Goal: Task Accomplishment & Management: Complete application form

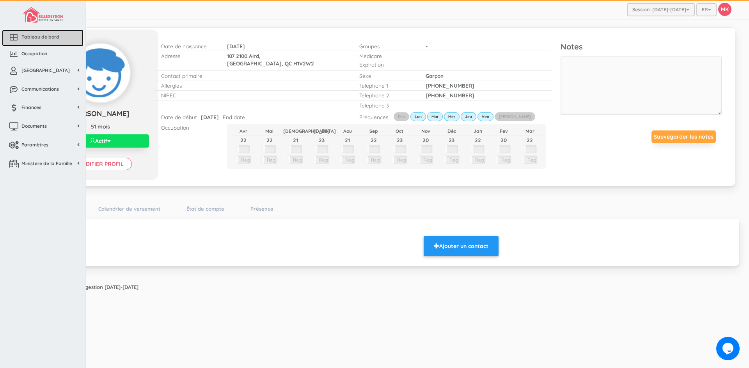
click at [32, 33] on link "Tableau de bord" at bounding box center [42, 38] width 81 height 17
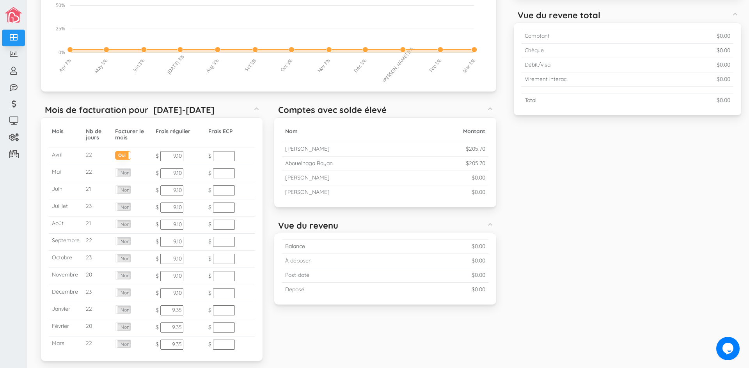
scroll to position [176, 0]
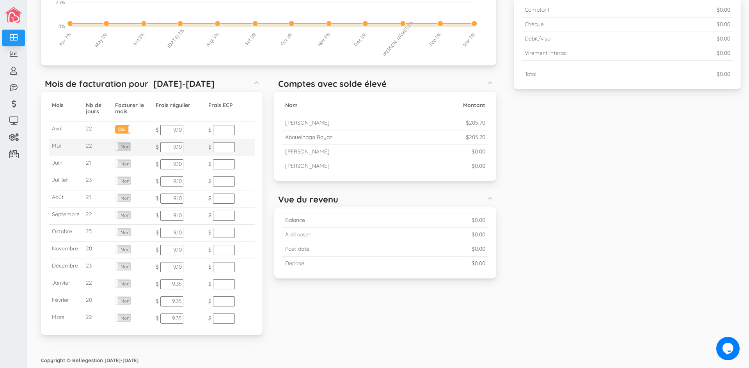
click at [127, 147] on label "Non" at bounding box center [122, 147] width 15 height 8
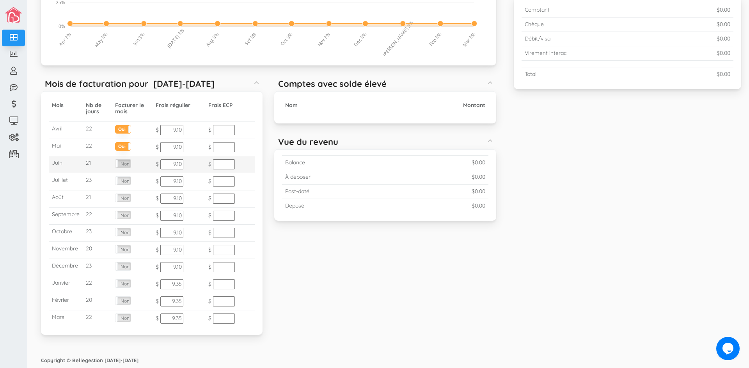
click at [125, 165] on label "Non" at bounding box center [122, 164] width 15 height 8
click at [126, 177] on label "Non" at bounding box center [122, 181] width 15 height 8
click at [128, 196] on label "Non" at bounding box center [122, 198] width 15 height 8
click at [128, 214] on label "Non" at bounding box center [122, 215] width 15 height 8
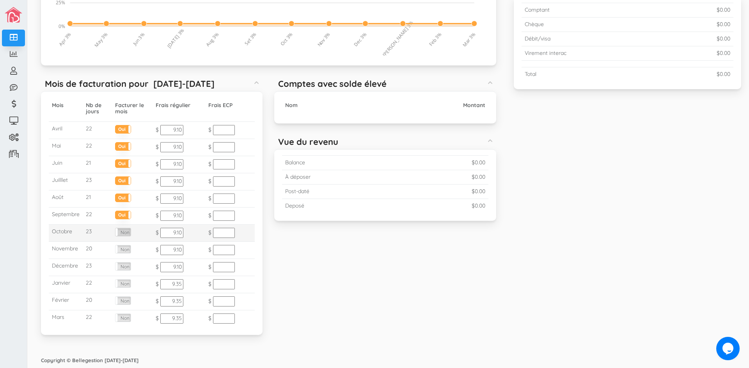
click at [125, 232] on label "Non" at bounding box center [122, 232] width 15 height 8
click at [125, 247] on label "Non" at bounding box center [122, 250] width 15 height 8
click at [127, 267] on label "Non" at bounding box center [122, 267] width 15 height 8
drag, startPoint x: 127, startPoint y: 281, endPoint x: 128, endPoint y: 290, distance: 9.0
click at [127, 283] on label "Non" at bounding box center [122, 284] width 15 height 8
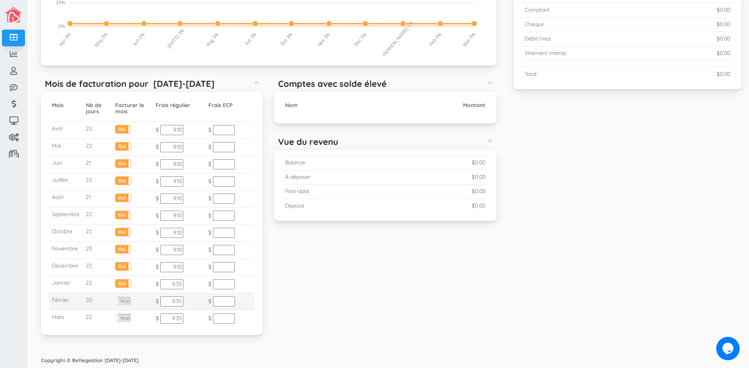
drag, startPoint x: 128, startPoint y: 300, endPoint x: 129, endPoint y: 308, distance: 8.2
click at [128, 301] on label "Non" at bounding box center [122, 301] width 15 height 8
click at [129, 313] on td "Oui Non" at bounding box center [132, 319] width 41 height 17
click at [405, 293] on div "Occupation (Moyenne 3.33%) Created with Raphaël 2.1.0 0% 25% 50% 75% 100% Mar 3…" at bounding box center [268, 122] width 478 height 445
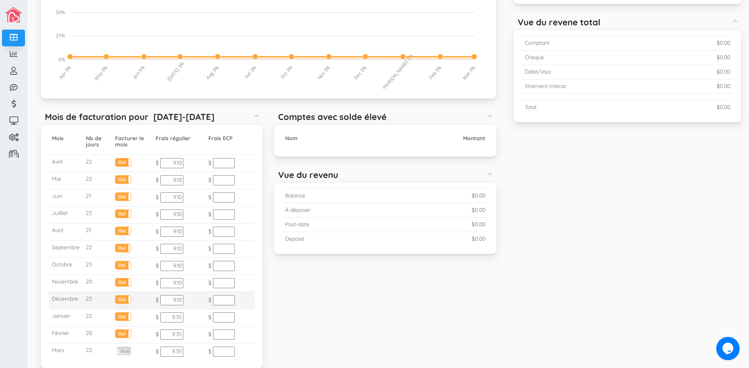
scroll to position [137, 0]
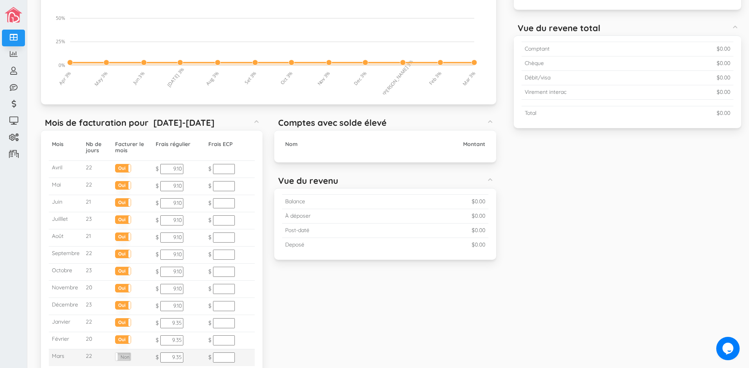
click at [127, 358] on label "Non" at bounding box center [122, 357] width 15 height 8
click at [403, 333] on div "Occupation (Moyenne 3.33%) Created with Raphaël 2.1.0 0% 25% 50% 75% 100% Mar 3…" at bounding box center [268, 161] width 478 height 445
click at [473, 143] on h5 "Montant" at bounding box center [426, 145] width 118 height 6
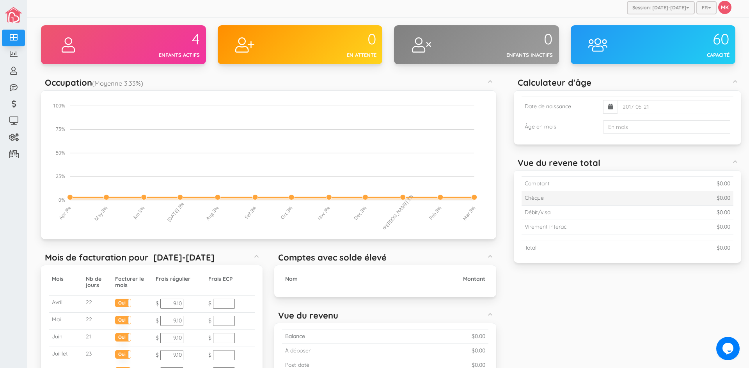
scroll to position [0, 0]
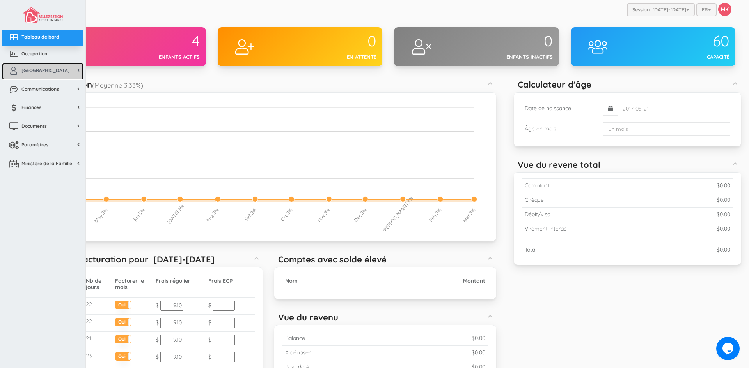
click at [29, 70] on span "[GEOGRAPHIC_DATA]" at bounding box center [45, 70] width 48 height 7
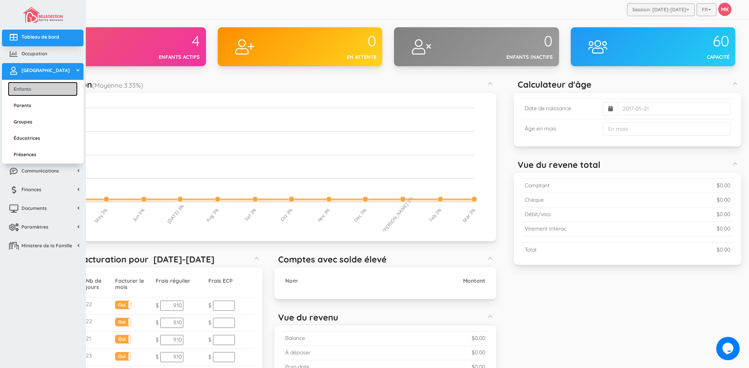
click at [37, 85] on link "Enfants" at bounding box center [43, 89] width 70 height 14
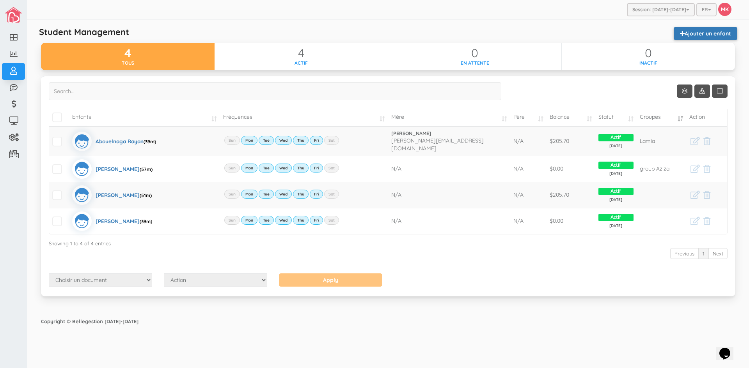
click at [700, 34] on link "Ajouter un enfant" at bounding box center [705, 33] width 64 height 12
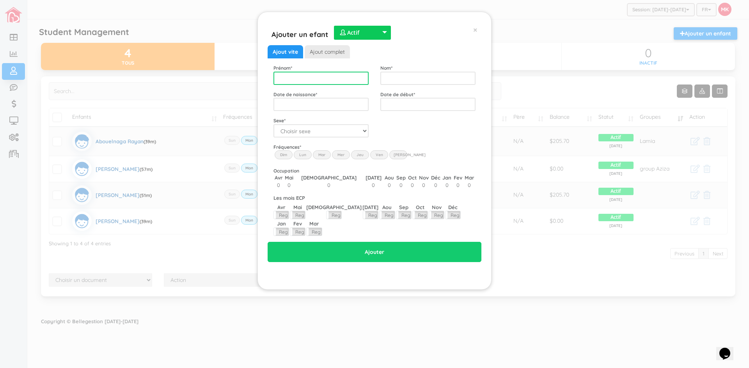
click at [338, 77] on input "text" at bounding box center [320, 78] width 95 height 13
click at [330, 51] on link "Ajout complet" at bounding box center [327, 51] width 45 height 13
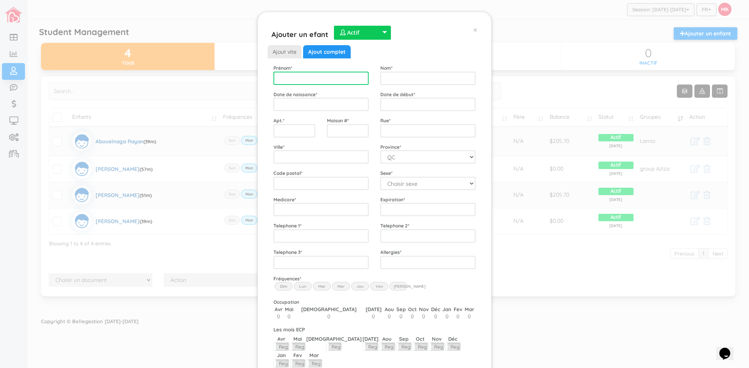
click at [286, 76] on input "text" at bounding box center [320, 78] width 95 height 13
type input "[PERSON_NAME]"
click at [418, 80] on input "text" at bounding box center [427, 78] width 95 height 13
type input "Dantar"
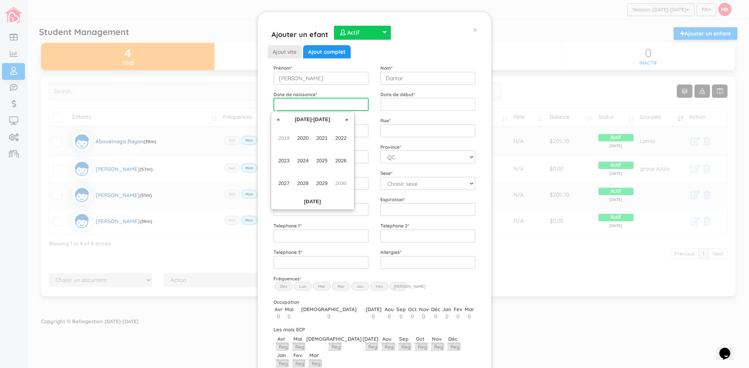
click at [290, 107] on input "text" at bounding box center [320, 104] width 95 height 13
click at [308, 164] on span "2024" at bounding box center [303, 161] width 18 height 21
click at [283, 161] on span "May" at bounding box center [284, 161] width 18 height 21
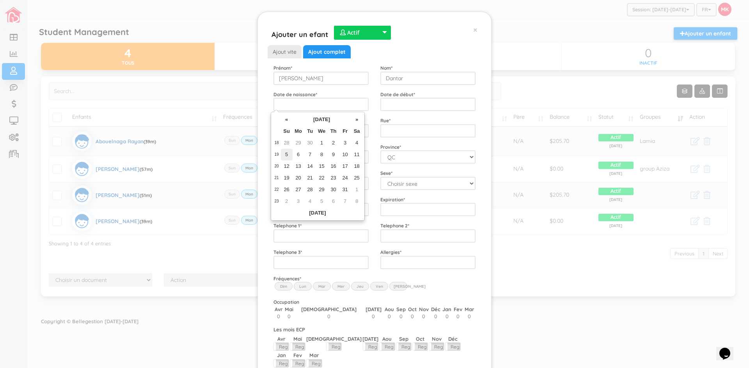
click at [286, 153] on td "5" at bounding box center [287, 155] width 12 height 12
type input "[DATE]"
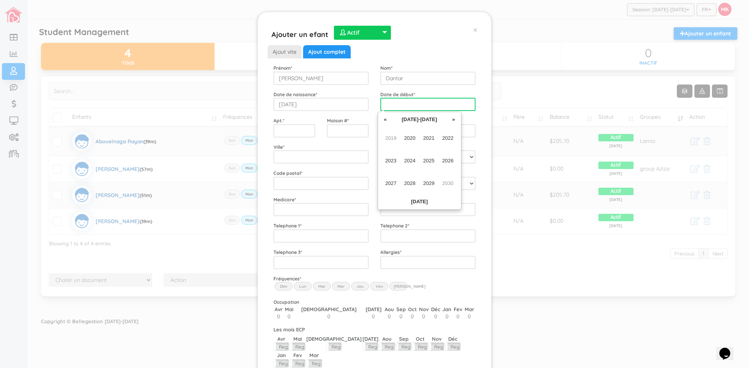
click at [395, 105] on input "text" at bounding box center [427, 104] width 95 height 13
click at [428, 160] on span "2025" at bounding box center [429, 161] width 18 height 21
click at [409, 138] on span "Feb" at bounding box center [410, 138] width 18 height 21
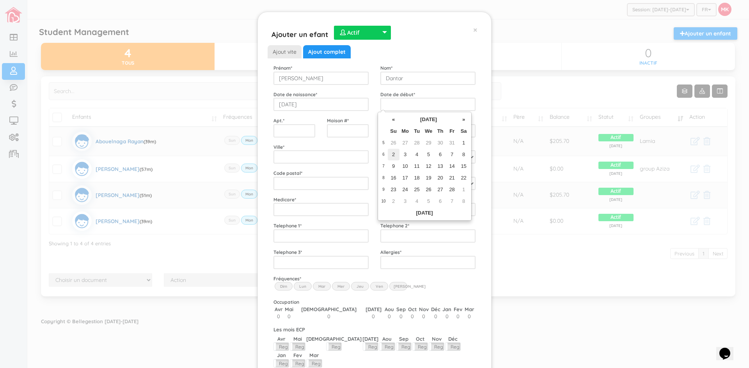
click at [392, 154] on td "2" at bounding box center [394, 155] width 12 height 12
type input "2025-02-02"
click at [298, 133] on input "text" at bounding box center [294, 130] width 42 height 13
type input "302"
click at [341, 131] on input "text" at bounding box center [348, 130] width 42 height 13
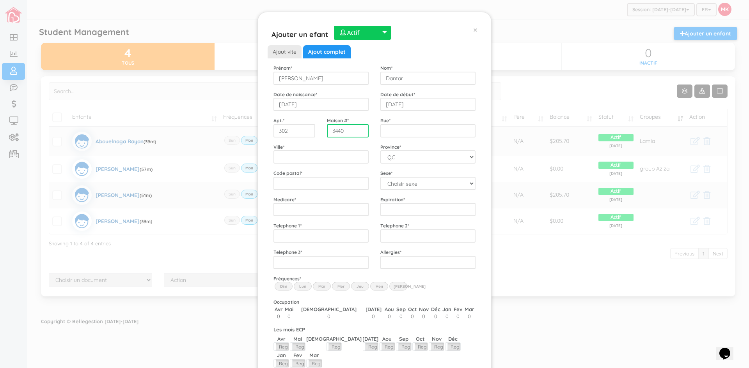
type input "3440"
click at [420, 137] on input "Street" at bounding box center [427, 130] width 95 height 13
type input "Place Joseph-n Drapeau"
click at [317, 157] on input "City" at bounding box center [320, 157] width 95 height 13
type input "[GEOGRAPHIC_DATA]"
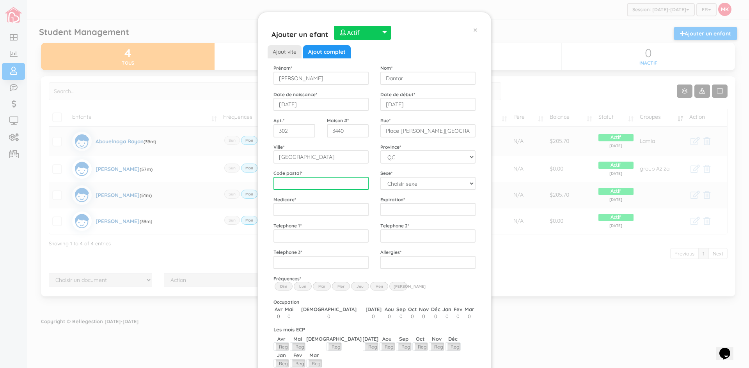
click at [307, 180] on input "text" at bounding box center [320, 183] width 95 height 13
type input "H1X3J1"
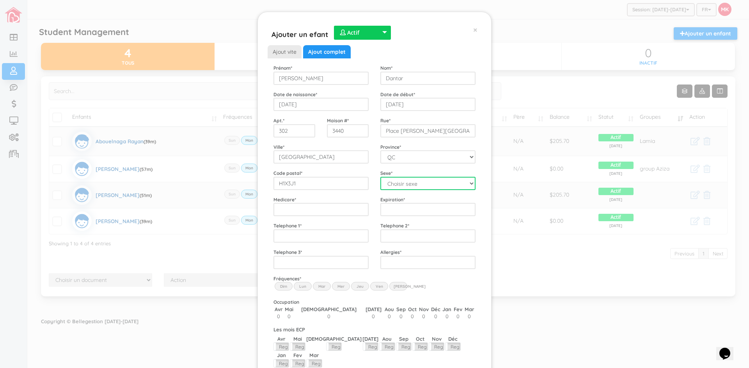
click at [421, 183] on select "Choisir sexe Garçon Fille" at bounding box center [427, 183] width 95 height 13
select select "2"
click at [380, 177] on select "Choisir sexe Garçon Fille" at bounding box center [427, 183] width 95 height 13
click at [330, 211] on input "Medicare" at bounding box center [320, 209] width 95 height 13
type input "DAND24550519"
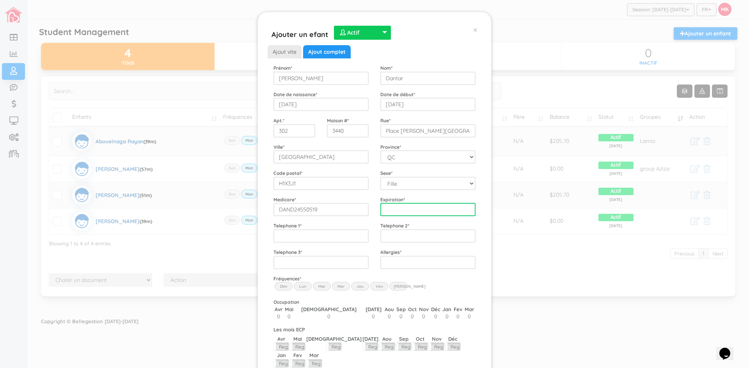
click at [388, 207] on input "Expiration" at bounding box center [427, 209] width 95 height 13
type input "203205"
type input "___-___-____"
click at [340, 236] on input "___-___-____" at bounding box center [320, 236] width 95 height 13
click at [394, 211] on input "203205" at bounding box center [427, 209] width 95 height 13
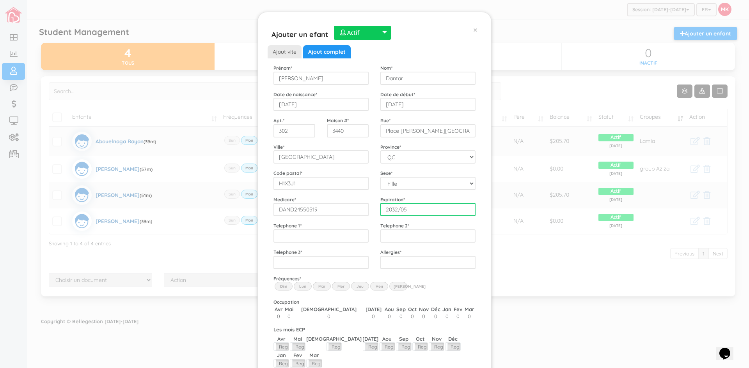
type input "2032/05"
click at [326, 235] on input "___-___-____" at bounding box center [320, 236] width 95 height 13
type input "438-498-0350"
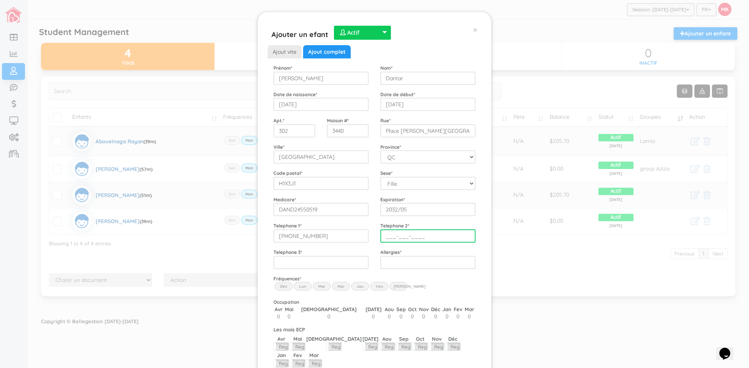
click at [384, 235] on input "___-___-____" at bounding box center [427, 236] width 95 height 13
type input "438-498-0778"
type input "___-___-____"
click at [316, 263] on input "___-___-____" at bounding box center [320, 262] width 95 height 13
click at [301, 289] on label "Lun" at bounding box center [303, 286] width 18 height 9
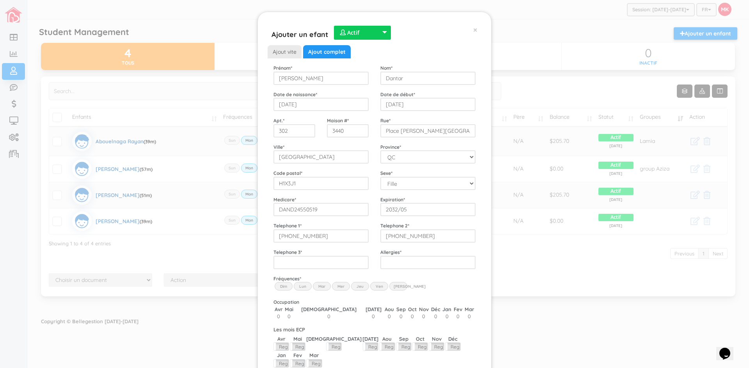
click at [0, 0] on input "Lun" at bounding box center [0, 0] width 0 height 0
click at [317, 286] on label "Mar" at bounding box center [322, 286] width 18 height 9
click at [0, 0] on input "Mar" at bounding box center [0, 0] width 0 height 0
drag, startPoint x: 335, startPoint y: 289, endPoint x: 349, endPoint y: 289, distance: 13.3
click at [337, 289] on label "Mer" at bounding box center [341, 286] width 18 height 9
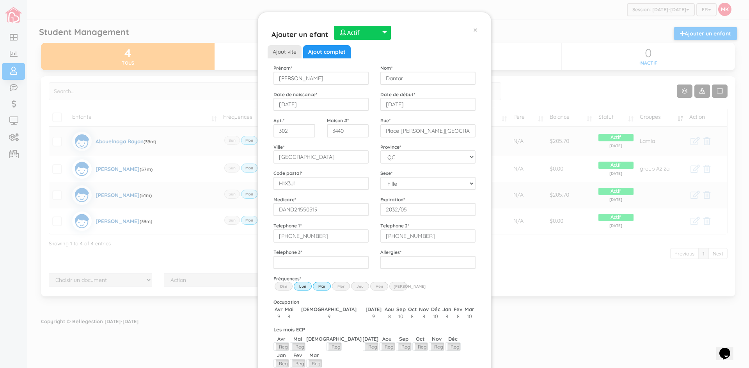
click at [0, 0] on input "Wed" at bounding box center [0, 0] width 0 height 0
click at [353, 289] on label "Jeu" at bounding box center [360, 286] width 18 height 9
click at [0, 0] on input "Thu" at bounding box center [0, 0] width 0 height 0
click at [373, 287] on label "Ven" at bounding box center [379, 286] width 18 height 9
click at [0, 0] on input "Fri" at bounding box center [0, 0] width 0 height 0
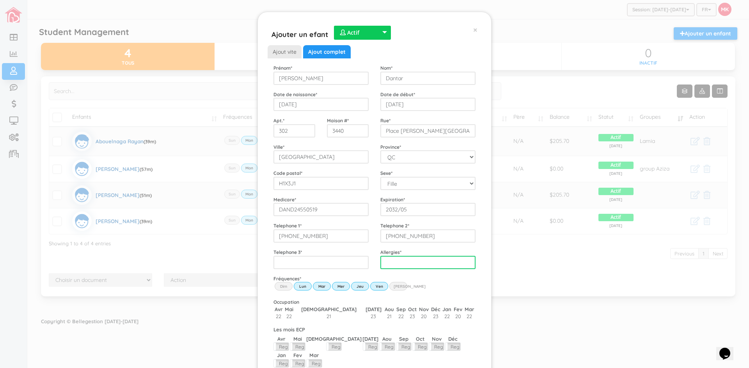
click at [395, 261] on input "text" at bounding box center [427, 262] width 95 height 13
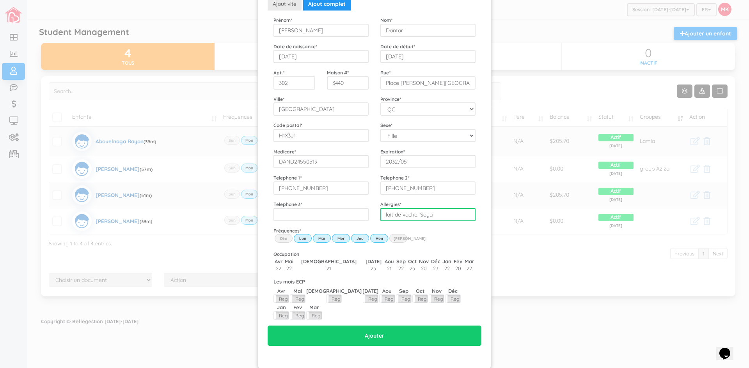
scroll to position [48, 0]
type input "lait de vache, Soya"
drag, startPoint x: 409, startPoint y: 215, endPoint x: 444, endPoint y: 235, distance: 39.8
click at [444, 235] on div "Fréquences * Dim Lun Mar Mer Jeu Ven Sam" at bounding box center [374, 236] width 214 height 18
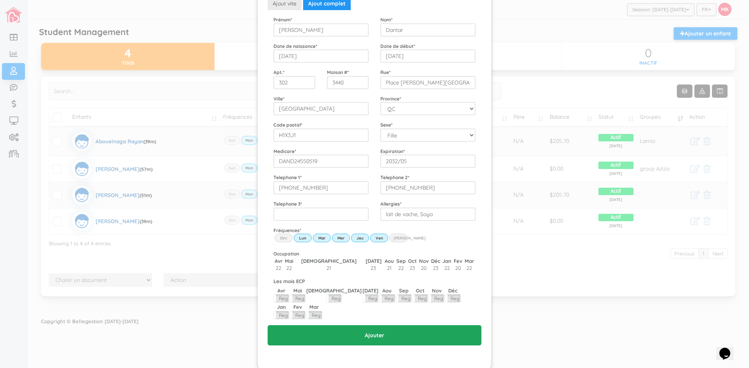
click at [375, 326] on input "Ajouter" at bounding box center [374, 336] width 214 height 20
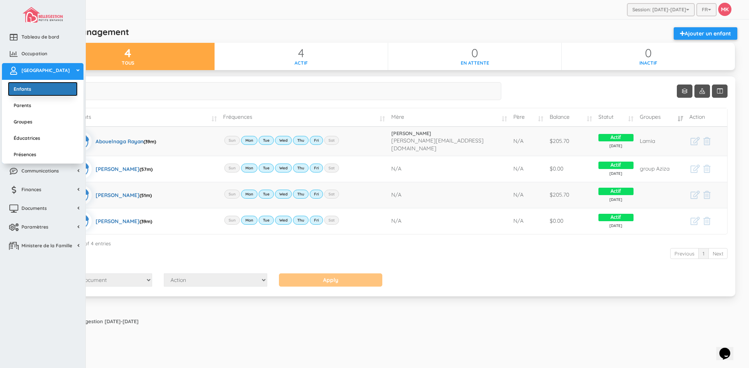
click at [31, 89] on link "Enfants" at bounding box center [43, 89] width 70 height 14
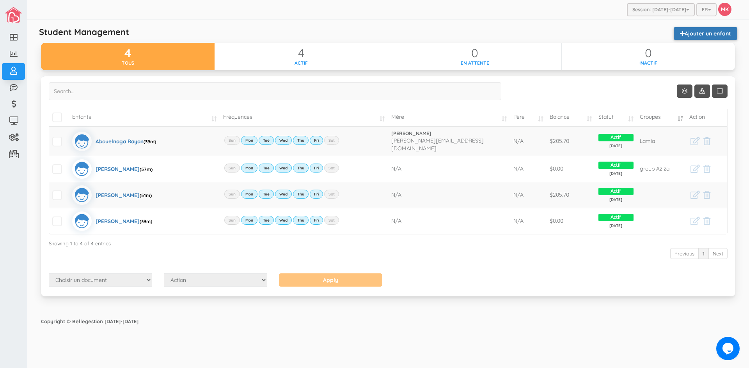
click at [703, 33] on link "Ajouter un enfant" at bounding box center [705, 33] width 64 height 12
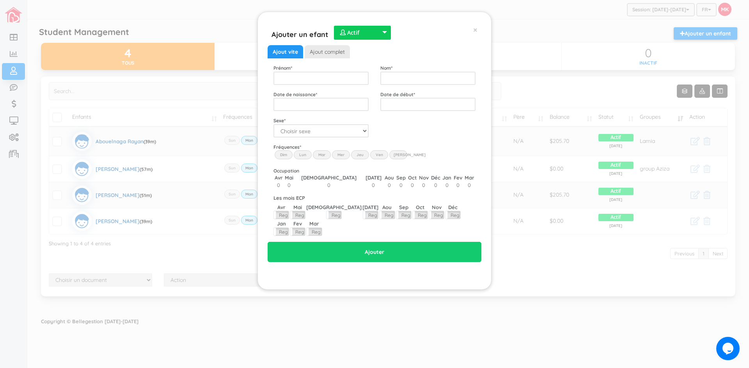
click at [335, 53] on link "Ajout complet" at bounding box center [327, 51] width 45 height 13
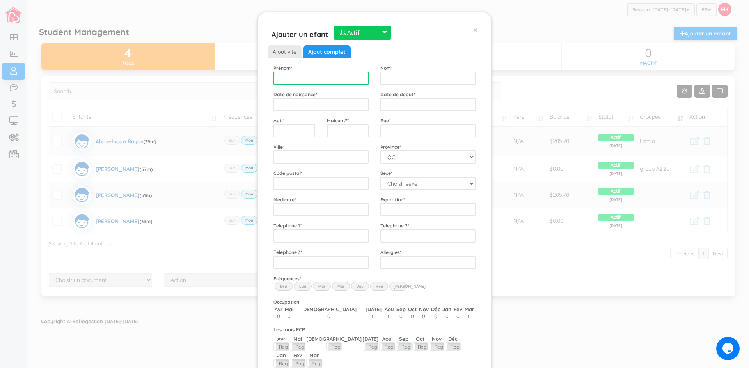
click at [320, 78] on input "text" at bounding box center [320, 78] width 95 height 13
type input "[PERSON_NAME]"
click at [440, 74] on input "text" at bounding box center [427, 78] width 95 height 13
type input "Dantard"
click at [356, 104] on input "text" at bounding box center [320, 104] width 95 height 13
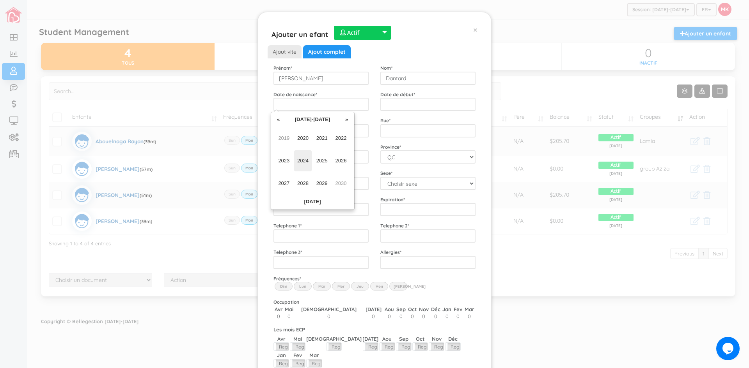
click at [302, 161] on span "2024" at bounding box center [303, 161] width 18 height 21
click at [284, 156] on span "May" at bounding box center [284, 161] width 18 height 21
click at [285, 155] on td "5" at bounding box center [287, 155] width 12 height 12
type input "[DATE]"
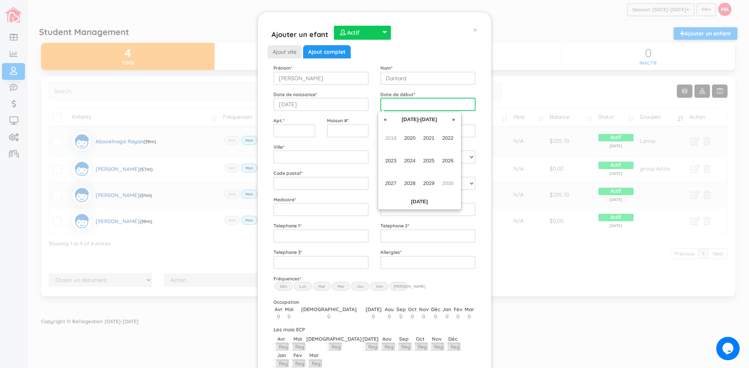
click at [433, 102] on input "text" at bounding box center [427, 104] width 95 height 13
click at [427, 160] on span "2025" at bounding box center [429, 161] width 18 height 21
click at [408, 142] on span "Feb" at bounding box center [410, 138] width 18 height 21
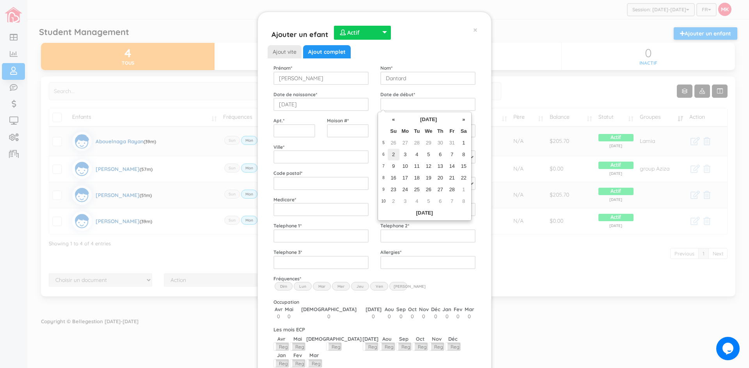
click at [392, 152] on td "2" at bounding box center [394, 155] width 12 height 12
type input "2025-02-02"
click at [388, 131] on input "Street" at bounding box center [427, 130] width 95 height 13
click at [292, 132] on input "text" at bounding box center [294, 130] width 42 height 13
click at [383, 132] on input "Street" at bounding box center [427, 130] width 95 height 13
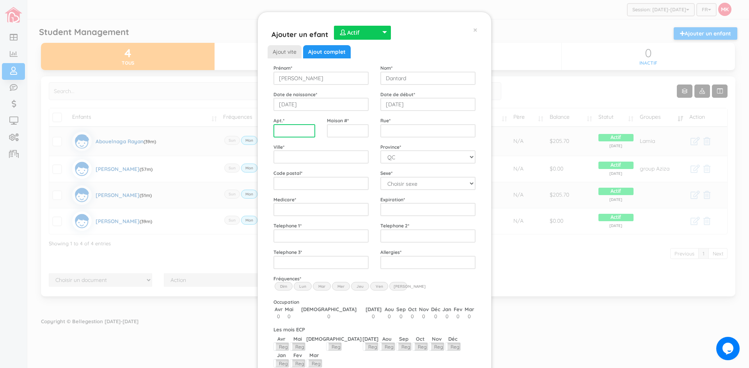
click at [299, 133] on input "text" at bounding box center [294, 130] width 42 height 13
click at [397, 133] on input "Street" at bounding box center [427, 130] width 95 height 13
click at [281, 131] on input "text" at bounding box center [294, 130] width 42 height 13
type input "302"
click at [363, 135] on input "text" at bounding box center [348, 130] width 42 height 13
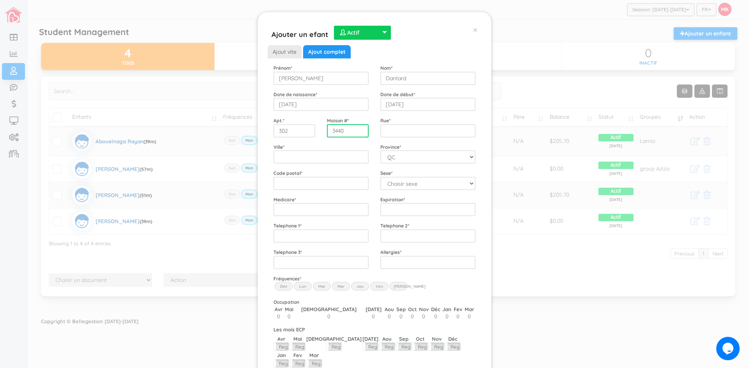
type input "3440"
click at [397, 125] on input "Street" at bounding box center [427, 130] width 95 height 13
type input "Place Jose4ph-n Drapeau"
click at [356, 160] on input "City" at bounding box center [320, 157] width 95 height 13
type input "[GEOGRAPHIC_DATA]"
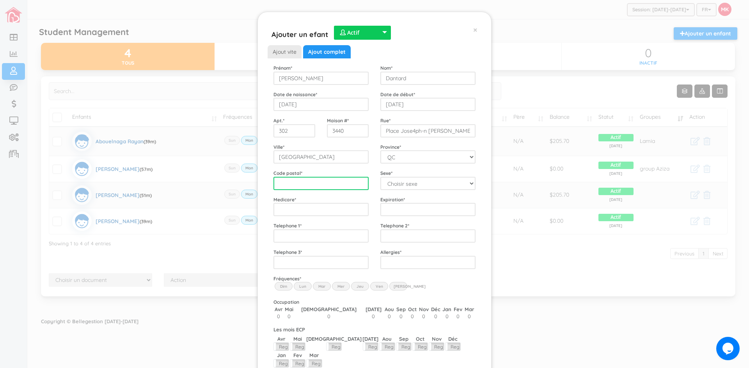
click at [354, 184] on input "text" at bounding box center [320, 183] width 95 height 13
type input "H1X3J1"
click at [399, 176] on div "Sexe * Choisir sexe Garçon Fille" at bounding box center [427, 180] width 107 height 21
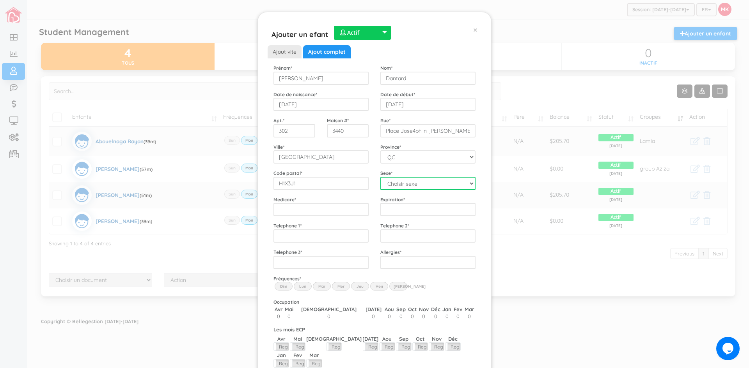
click at [398, 187] on select "Choisir sexe Garçon Fille" at bounding box center [427, 183] width 95 height 13
click at [380, 177] on select "Choisir sexe Garçon Fille" at bounding box center [427, 183] width 95 height 13
click at [404, 184] on select "Choisir sexe Garçon Fille" at bounding box center [427, 183] width 95 height 13
select select "2"
click at [380, 177] on select "Choisir sexe Garçon Fille" at bounding box center [427, 183] width 95 height 13
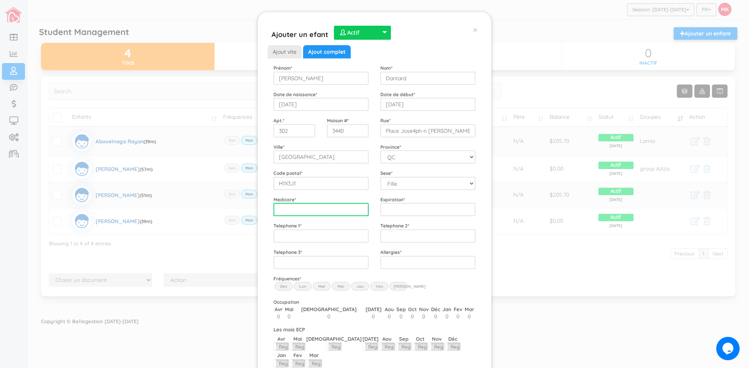
click at [356, 213] on input "Medicare" at bounding box center [320, 209] width 95 height 13
type input "H1X3J1"
click at [314, 236] on input "___-___-____" at bounding box center [320, 236] width 95 height 13
type input "438-498-0350"
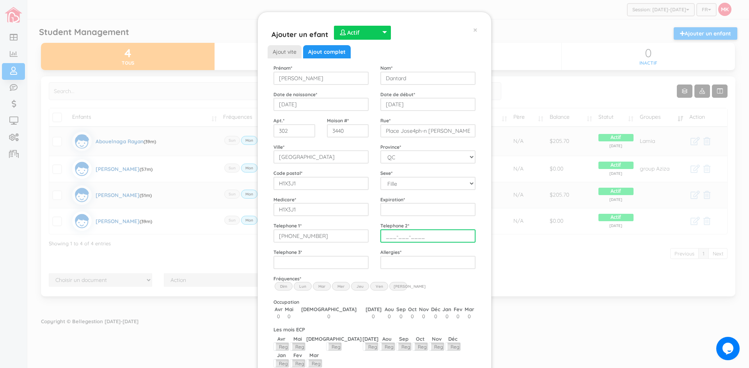
click at [400, 237] on input "___-___-____" at bounding box center [427, 236] width 95 height 13
type input "438-498-0778"
drag, startPoint x: 300, startPoint y: 289, endPoint x: 312, endPoint y: 289, distance: 11.3
click at [301, 289] on label "Lun" at bounding box center [303, 286] width 18 height 9
click at [0, 0] on input "Lun" at bounding box center [0, 0] width 0 height 0
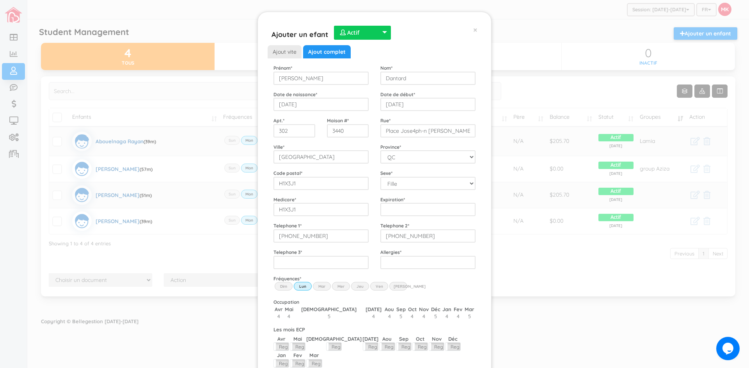
drag, startPoint x: 315, startPoint y: 288, endPoint x: 323, endPoint y: 291, distance: 9.1
click at [315, 289] on label "Mar" at bounding box center [322, 286] width 18 height 9
click at [0, 0] on input "Mar" at bounding box center [0, 0] width 0 height 0
click at [338, 289] on label "Mer" at bounding box center [341, 286] width 18 height 9
click at [0, 0] on input "Wed" at bounding box center [0, 0] width 0 height 0
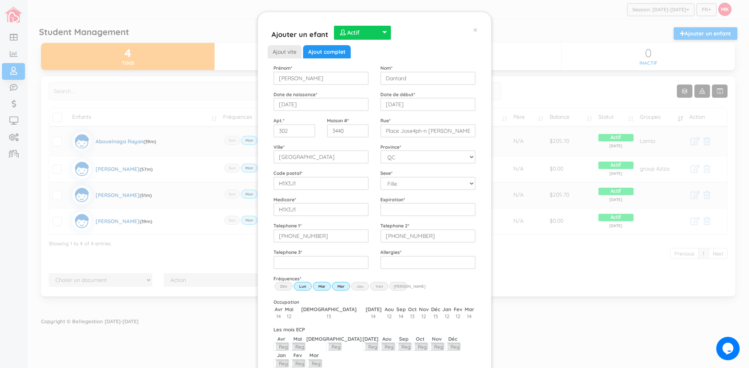
drag, startPoint x: 357, startPoint y: 286, endPoint x: 363, endPoint y: 288, distance: 6.2
click at [360, 287] on label "Jeu" at bounding box center [360, 286] width 18 height 9
click at [0, 0] on input "Thu" at bounding box center [0, 0] width 0 height 0
click at [374, 287] on label "Ven" at bounding box center [379, 286] width 18 height 9
click at [0, 0] on input "Fri" at bounding box center [0, 0] width 0 height 0
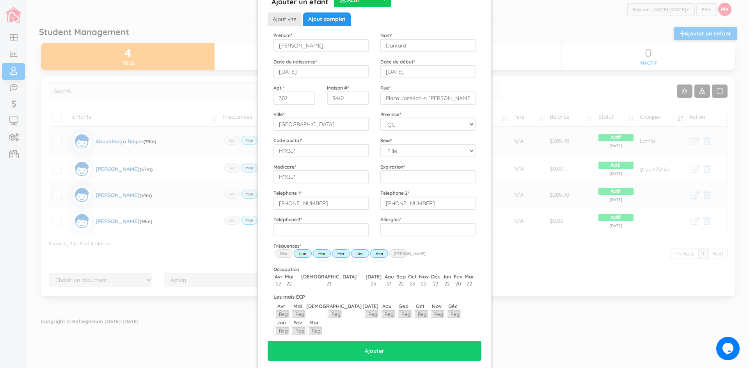
scroll to position [48, 0]
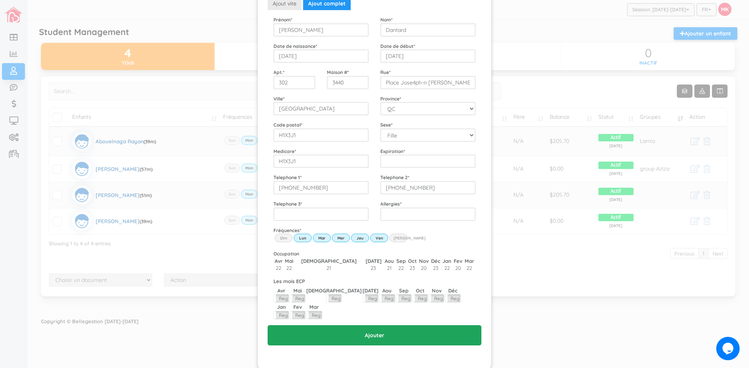
click at [381, 326] on input "Ajouter" at bounding box center [374, 336] width 214 height 20
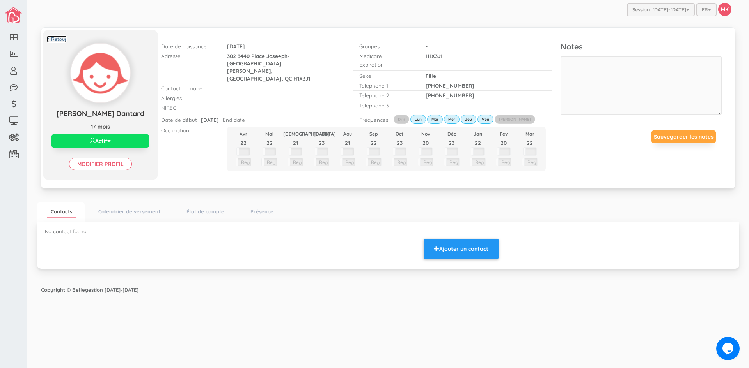
click at [59, 40] on link "< Retour" at bounding box center [57, 38] width 20 height 7
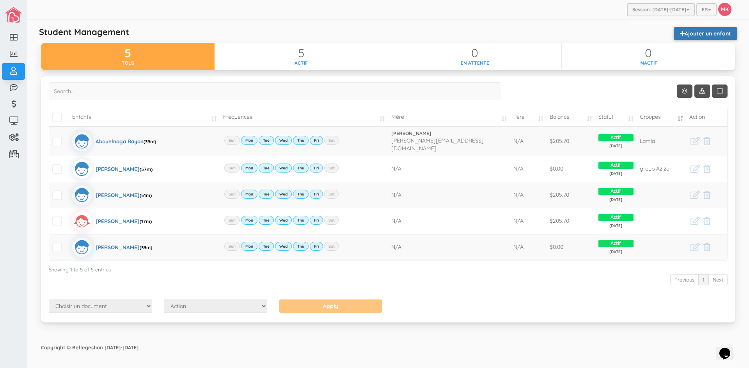
click at [691, 29] on link "Ajouter un enfant" at bounding box center [705, 33] width 64 height 12
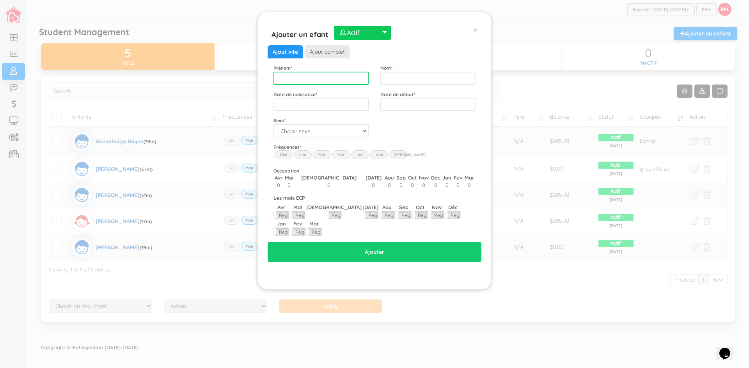
click at [354, 81] on input "text" at bounding box center [320, 78] width 95 height 13
drag, startPoint x: 289, startPoint y: 79, endPoint x: 448, endPoint y: 79, distance: 159.5
click at [448, 79] on div "Prénom * Gareau Nom *" at bounding box center [374, 74] width 214 height 21
type input "eauGar"
click at [310, 80] on input "eauGar" at bounding box center [320, 78] width 95 height 13
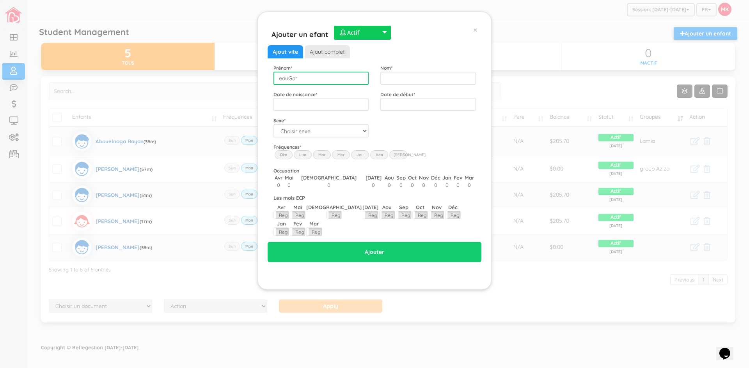
drag, startPoint x: 310, startPoint y: 80, endPoint x: 268, endPoint y: 80, distance: 42.1
click at [268, 80] on div "Prénom * eauGar" at bounding box center [320, 74] width 107 height 21
type input "Mael"
click at [400, 78] on input "text" at bounding box center [427, 78] width 95 height 13
type input "Gareau"
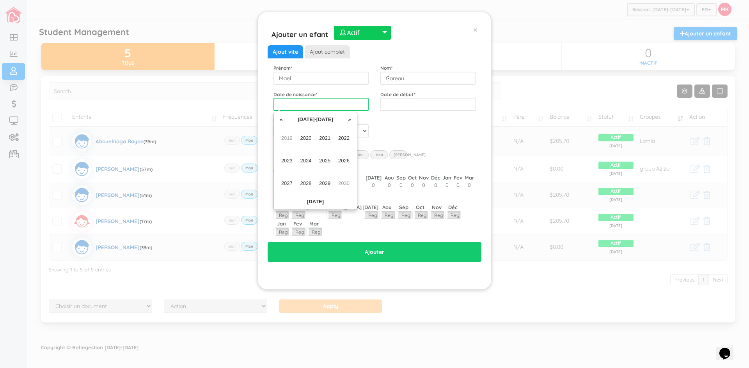
click at [342, 105] on input "text" at bounding box center [320, 104] width 95 height 13
click at [326, 135] on span "2021" at bounding box center [325, 138] width 18 height 21
click at [309, 160] on span "Jun" at bounding box center [306, 161] width 18 height 21
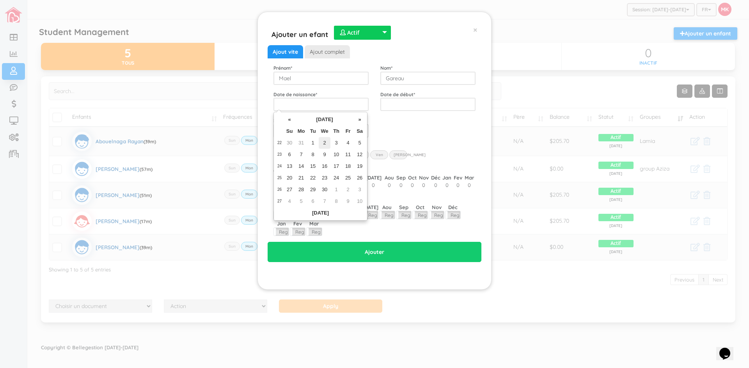
click at [325, 143] on td "2" at bounding box center [325, 143] width 12 height 12
type input "[DATE]"
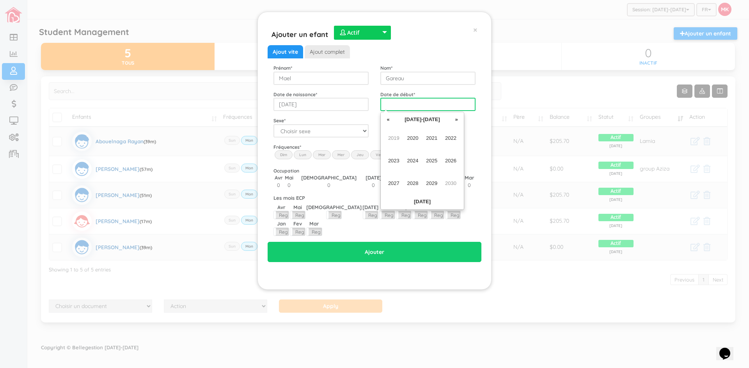
click at [432, 108] on input "text" at bounding box center [427, 104] width 95 height 13
click at [449, 136] on span "2022" at bounding box center [451, 138] width 18 height 21
click at [430, 136] on span "Mar" at bounding box center [432, 138] width 18 height 21
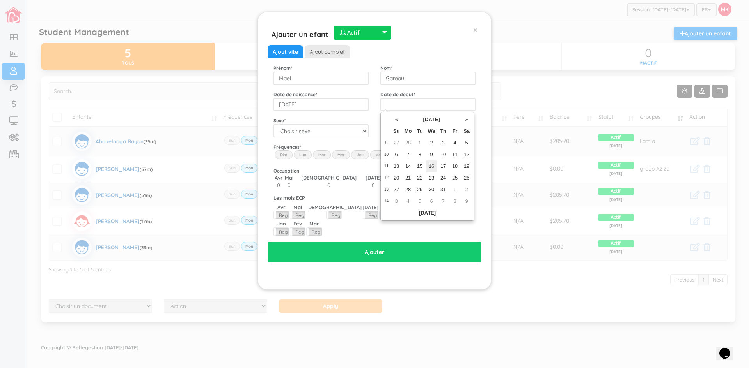
click at [431, 167] on td "16" at bounding box center [431, 167] width 12 height 12
type input "[DATE]"
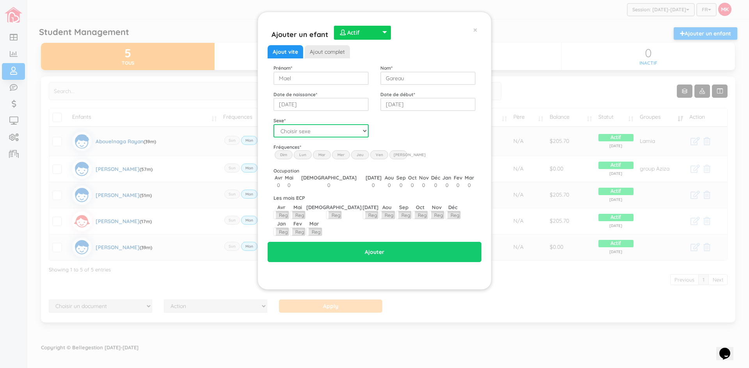
click at [364, 129] on select "Choisir sexe Garçon Fille" at bounding box center [320, 130] width 95 height 13
select select "1"
click at [273, 124] on select "Choisir sexe Garçon Fille" at bounding box center [320, 130] width 95 height 13
click at [303, 154] on label "Lun" at bounding box center [303, 155] width 18 height 9
click at [0, 0] on input "Lun" at bounding box center [0, 0] width 0 height 0
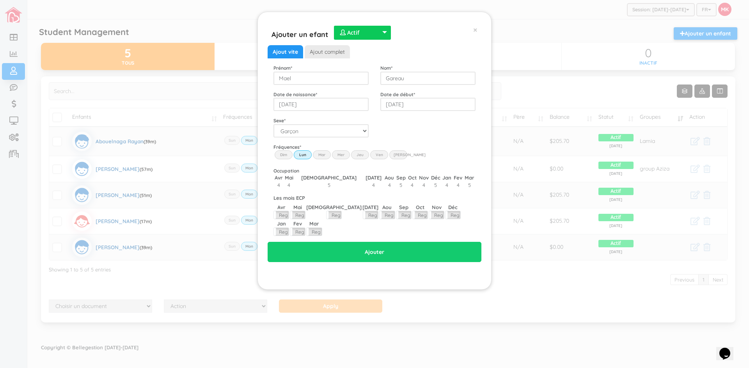
click at [322, 156] on label "Mar" at bounding box center [322, 155] width 18 height 9
click at [0, 0] on input "Mar" at bounding box center [0, 0] width 0 height 0
click at [339, 156] on label "Mer" at bounding box center [341, 155] width 18 height 9
click at [0, 0] on input "Wed" at bounding box center [0, 0] width 0 height 0
click at [364, 158] on label "Jeu" at bounding box center [360, 155] width 18 height 9
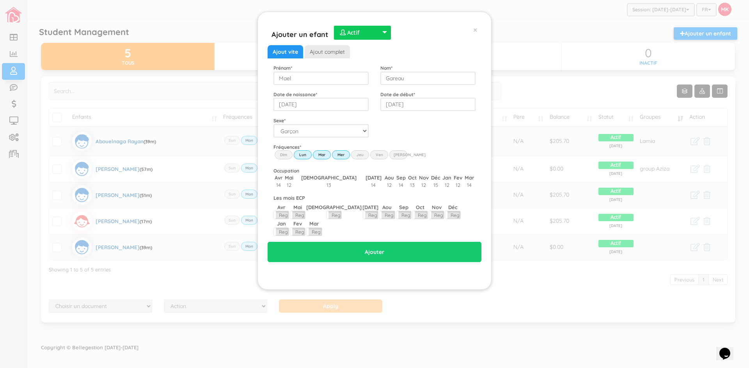
click at [0, 0] on input "Thu" at bounding box center [0, 0] width 0 height 0
click at [379, 156] on label "Ven" at bounding box center [379, 155] width 18 height 9
click at [0, 0] on input "Fri" at bounding box center [0, 0] width 0 height 0
click at [326, 49] on link "Ajout complet" at bounding box center [327, 51] width 45 height 13
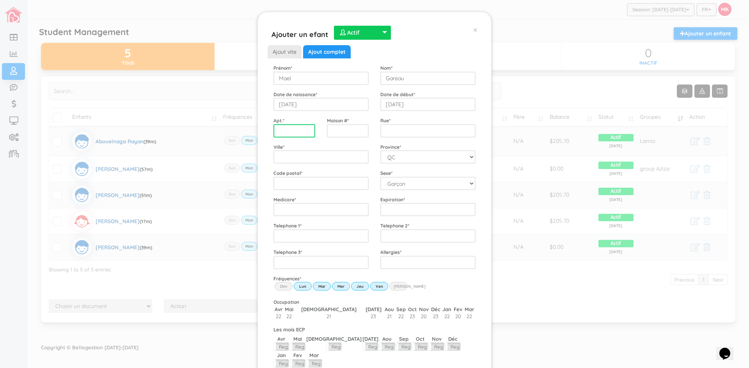
click at [301, 135] on input "text" at bounding box center [294, 130] width 42 height 13
click at [352, 179] on input "text" at bounding box center [320, 183] width 95 height 13
type input "H1V3A1"
click at [339, 151] on input "City" at bounding box center [320, 157] width 95 height 13
type input "[GEOGRAPHIC_DATA]"
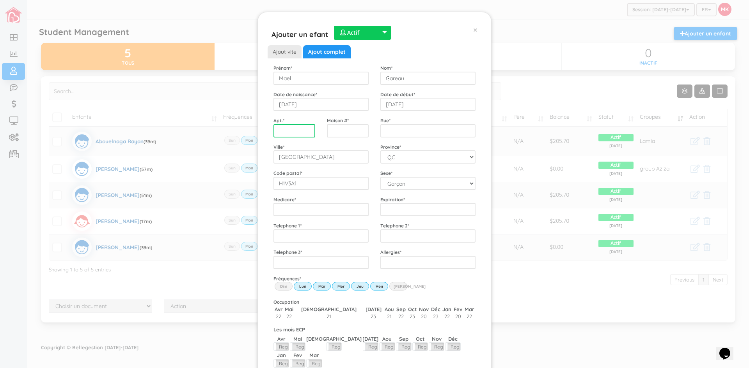
click at [296, 129] on input "text" at bounding box center [294, 130] width 42 height 13
click at [345, 128] on input "text" at bounding box center [348, 130] width 42 height 13
click at [388, 127] on input "Street" at bounding box center [427, 130] width 95 height 13
click at [303, 135] on input "text" at bounding box center [294, 130] width 42 height 13
click at [327, 128] on input "text" at bounding box center [348, 130] width 42 height 13
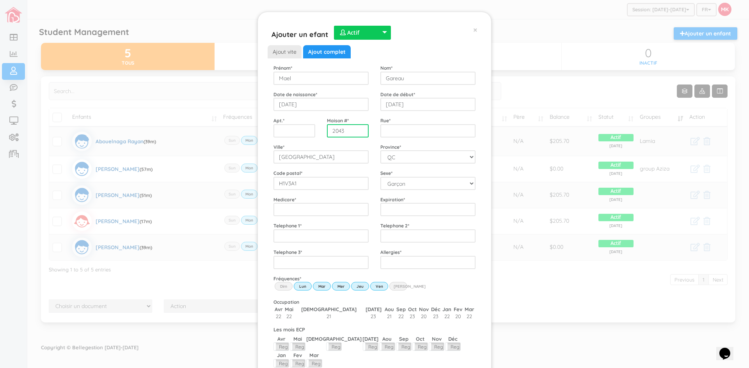
type input "2043"
click at [425, 127] on input "Street" at bounding box center [427, 130] width 95 height 13
click at [402, 132] on input "rue LeClaire" at bounding box center [427, 130] width 95 height 13
type input "rue Leclaire"
click at [327, 212] on input "Medicare" at bounding box center [320, 209] width 95 height 13
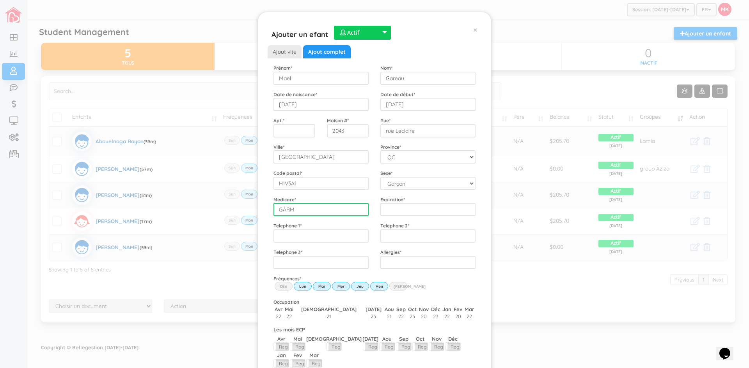
type input "GARM"
click at [412, 211] on input "Expiration" at bounding box center [427, 209] width 95 height 13
type input "21060211"
drag, startPoint x: 410, startPoint y: 208, endPoint x: 383, endPoint y: 217, distance: 28.4
click at [383, 217] on div "Ajout vite Ajout complet Prénom * Mael Nom * Gareau Date de naissance * 2021-06…" at bounding box center [374, 219] width 202 height 349
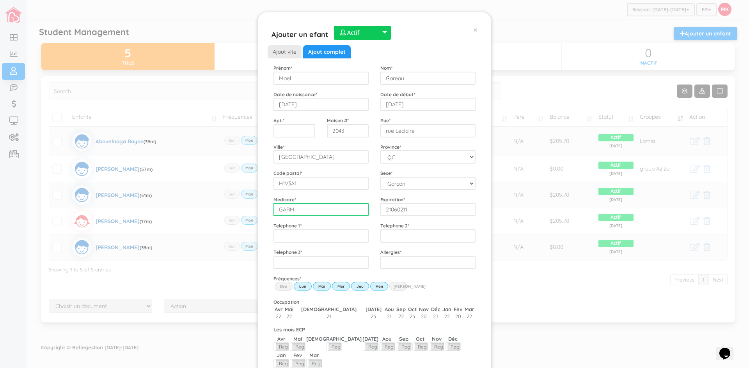
type input "GARM21060211"
click at [388, 207] on input "Expiration" at bounding box center [427, 209] width 95 height 13
type input "06/2029"
click at [359, 235] on input "___-___-____" at bounding box center [320, 236] width 95 height 13
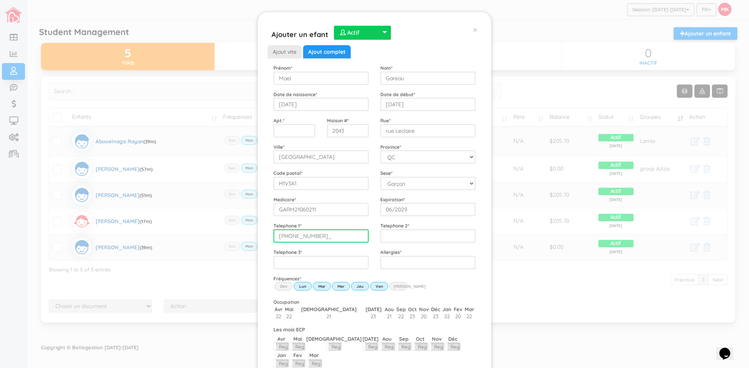
type input "[PHONE_NUMBER]"
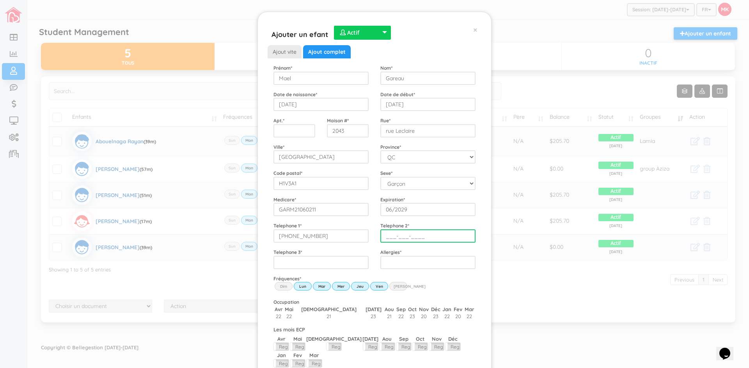
click at [397, 238] on input "___-___-____" at bounding box center [427, 236] width 95 height 13
type input "[PHONE_NUMBER]"
click at [433, 285] on div "Fréquences * Dim Lun Mar Mer Jeu Ven Sam" at bounding box center [374, 284] width 214 height 18
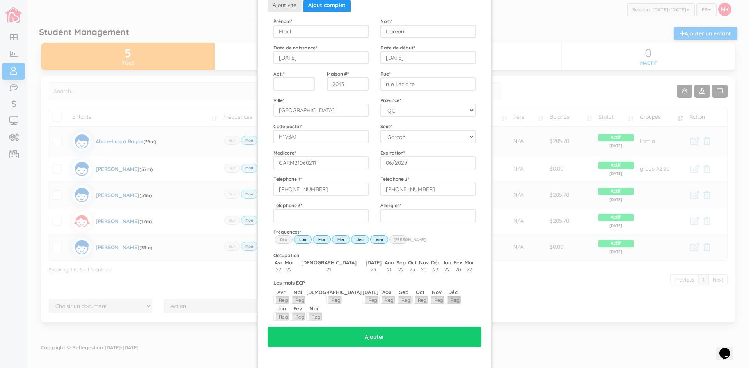
scroll to position [48, 0]
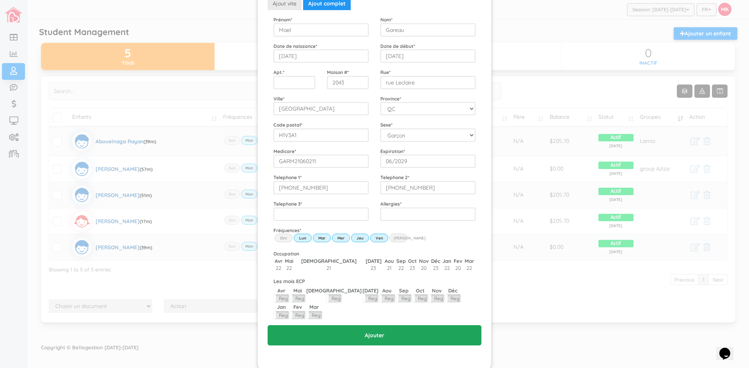
click at [396, 326] on input "Ajouter" at bounding box center [374, 336] width 214 height 20
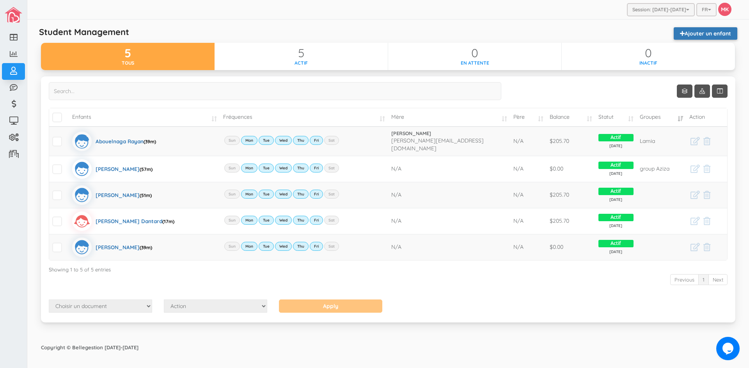
click at [698, 33] on link "Ajouter un enfant" at bounding box center [705, 33] width 64 height 12
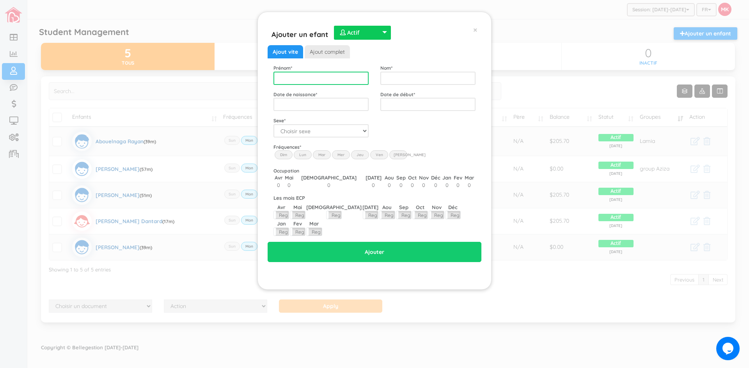
click at [345, 80] on input "text" at bounding box center [320, 78] width 95 height 13
type input "Gareau"
drag, startPoint x: 298, startPoint y: 75, endPoint x: 278, endPoint y: 81, distance: 21.2
click at [278, 81] on input "Gareau" at bounding box center [320, 78] width 95 height 13
type input "Mael"
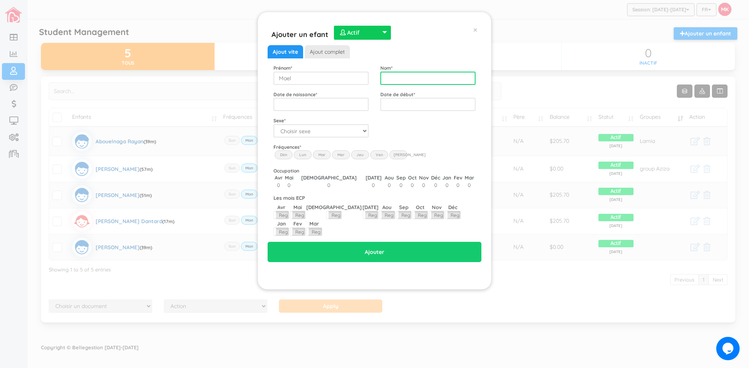
click at [416, 81] on input "text" at bounding box center [427, 78] width 95 height 13
type input "Gareau"
click at [343, 104] on input "text" at bounding box center [320, 104] width 95 height 13
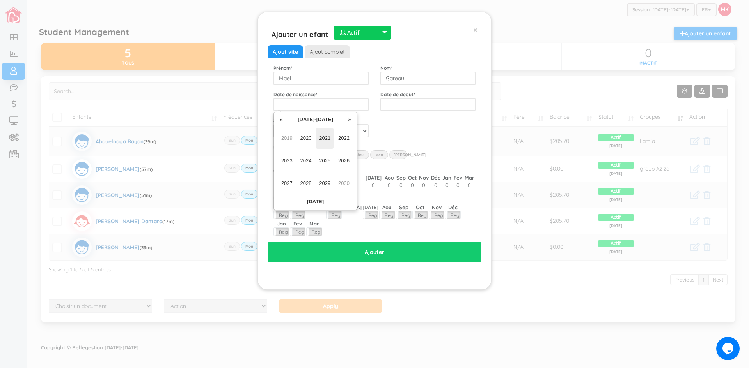
click at [326, 135] on span "2021" at bounding box center [325, 138] width 18 height 21
click at [302, 158] on span "Jun" at bounding box center [306, 161] width 18 height 21
click at [325, 144] on td "2" at bounding box center [325, 143] width 12 height 12
type input "2021-06-02"
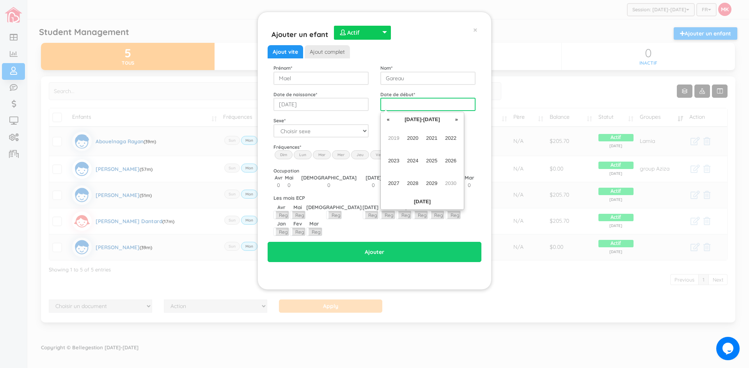
click at [410, 104] on input "text" at bounding box center [427, 104] width 95 height 13
click at [449, 137] on span "2022" at bounding box center [451, 138] width 18 height 21
click at [430, 137] on span "Mar" at bounding box center [432, 138] width 18 height 21
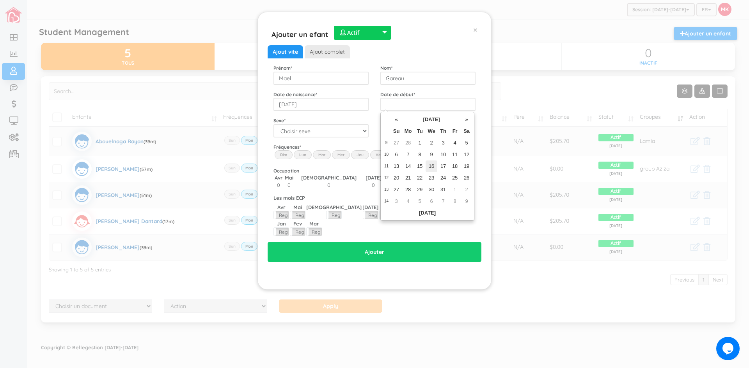
click at [431, 165] on td "16" at bounding box center [431, 167] width 12 height 12
type input "2022-03-16"
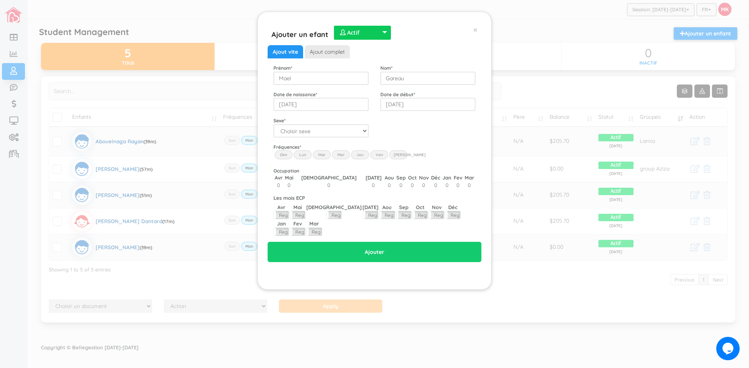
click at [429, 146] on div "Fréquences * Dim Lun Mar Mer Jeu Ven Sam" at bounding box center [374, 152] width 214 height 18
click at [362, 132] on select "Choisir sexe Garçon Fille" at bounding box center [320, 130] width 95 height 13
select select "1"
click at [273, 124] on select "Choisir sexe Garçon Fille" at bounding box center [320, 130] width 95 height 13
click at [304, 153] on label "Lun" at bounding box center [303, 155] width 18 height 9
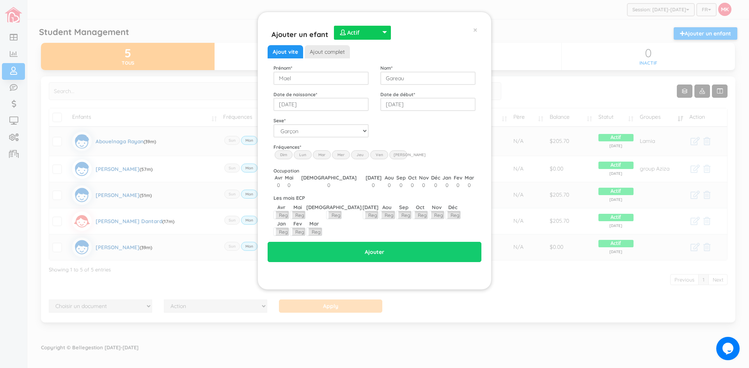
click at [0, 0] on input "Lun" at bounding box center [0, 0] width 0 height 0
click at [324, 153] on label "Mar" at bounding box center [322, 155] width 18 height 9
click at [0, 0] on input "Mar" at bounding box center [0, 0] width 0 height 0
click at [337, 154] on label "Mer" at bounding box center [341, 155] width 18 height 9
click at [0, 0] on input "Wed" at bounding box center [0, 0] width 0 height 0
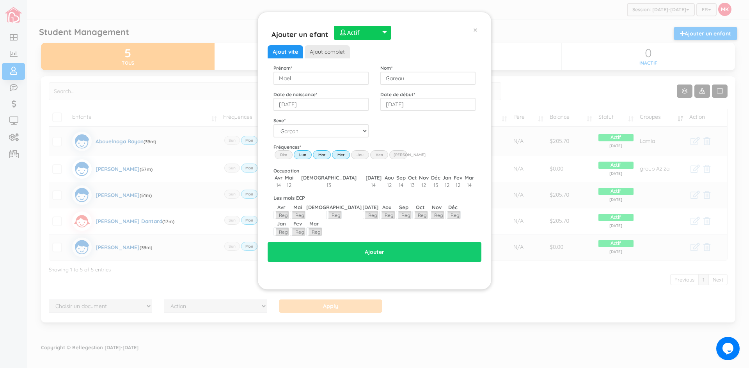
drag, startPoint x: 357, startPoint y: 155, endPoint x: 361, endPoint y: 155, distance: 4.3
click at [358, 155] on label "Jeu" at bounding box center [360, 155] width 18 height 9
click at [0, 0] on input "Thu" at bounding box center [0, 0] width 0 height 0
click at [380, 152] on label "Ven" at bounding box center [379, 155] width 18 height 9
click at [0, 0] on input "Fri" at bounding box center [0, 0] width 0 height 0
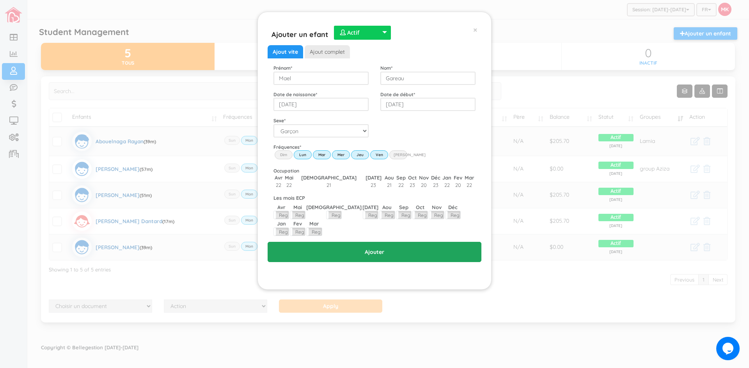
click at [372, 242] on input "Ajouter" at bounding box center [374, 252] width 214 height 20
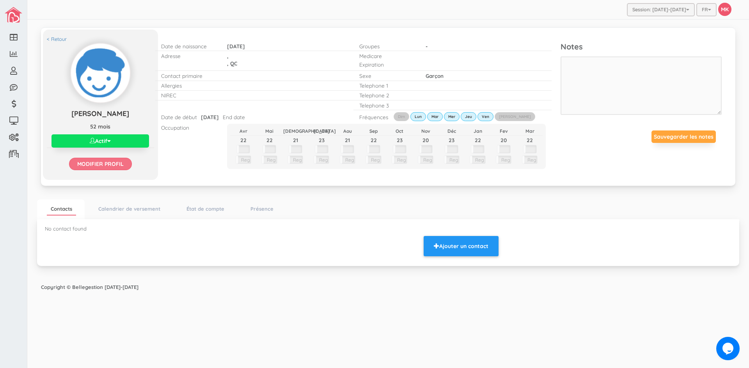
click at [90, 166] on input "Modifier profil" at bounding box center [100, 164] width 63 height 12
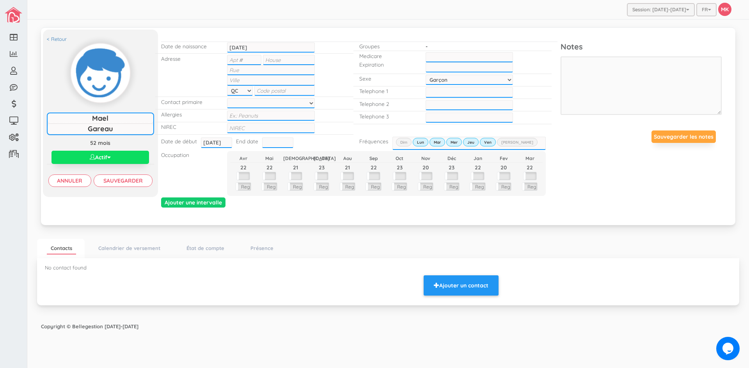
click at [252, 61] on input "text" at bounding box center [244, 60] width 34 height 10
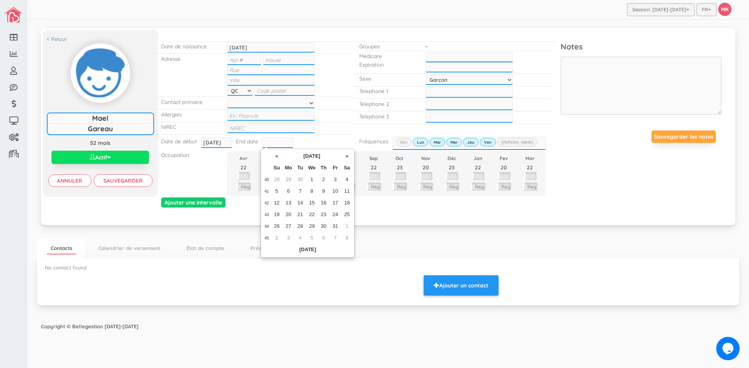
click at [271, 146] on input "text" at bounding box center [277, 143] width 31 height 10
click at [328, 155] on th "October 2025" at bounding box center [311, 157] width 58 height 12
click at [336, 157] on th "»" at bounding box center [337, 157] width 12 height 12
click at [337, 157] on th "»" at bounding box center [337, 157] width 12 height 12
click at [329, 196] on span "Aug" at bounding box center [331, 198] width 18 height 21
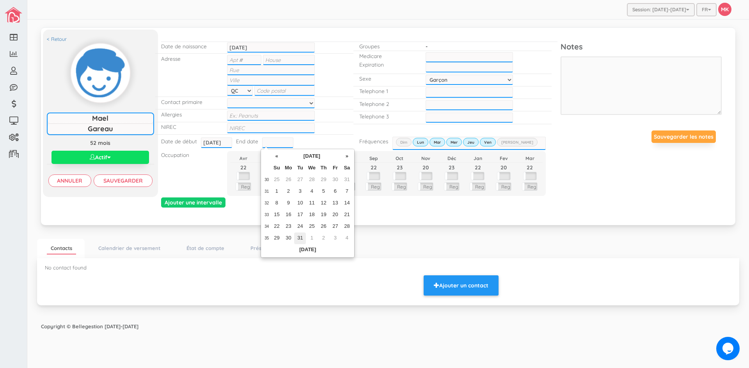
click at [300, 237] on td "31" at bounding box center [300, 239] width 12 height 12
type input "2027-08-31"
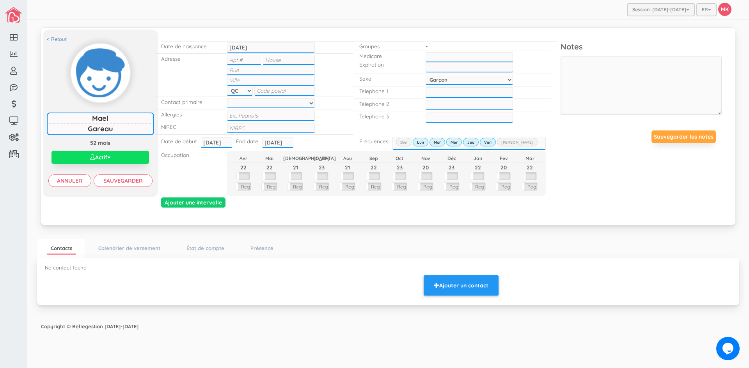
click at [250, 61] on input "text" at bounding box center [244, 60] width 34 height 10
click at [274, 61] on input "text" at bounding box center [288, 60] width 51 height 10
type input "2043"
click at [250, 70] on input "text" at bounding box center [270, 70] width 87 height 10
type input "Leclaire"
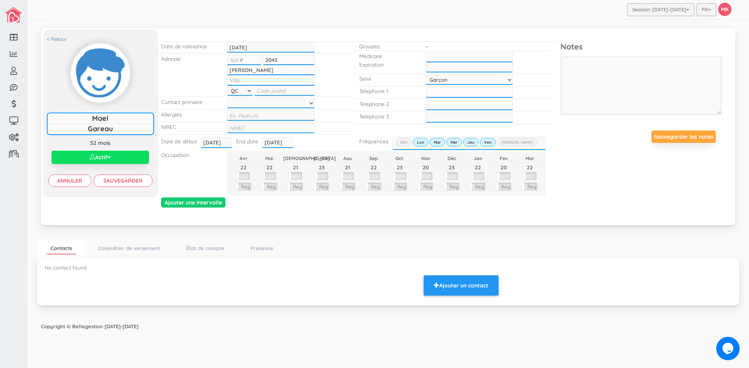
click at [272, 88] on input "text" at bounding box center [284, 91] width 60 height 10
click at [271, 81] on input "text" at bounding box center [270, 80] width 87 height 10
type input "[GEOGRAPHIC_DATA]"
click at [276, 97] on div at bounding box center [270, 103] width 99 height 12
click at [276, 93] on input "text" at bounding box center [284, 91] width 60 height 10
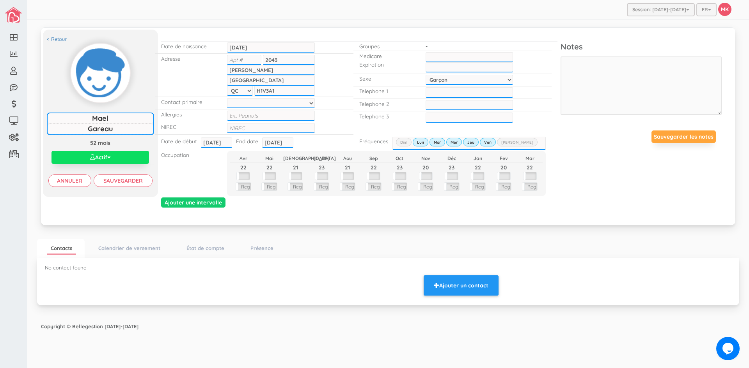
type input "H1V3A1"
click at [293, 101] on select at bounding box center [270, 103] width 87 height 10
click at [270, 114] on input "text" at bounding box center [270, 116] width 87 height 10
type input "Non"
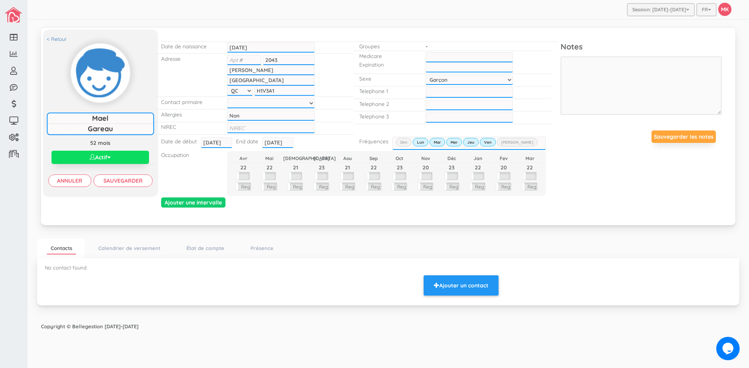
click at [291, 126] on input "text" at bounding box center [270, 128] width 87 height 10
type input "1202104427042"
click at [464, 59] on input "text" at bounding box center [468, 57] width 87 height 10
type input "GARM21060211"
click at [477, 83] on select "Choisir sexe Garçon Fille" at bounding box center [468, 80] width 87 height 10
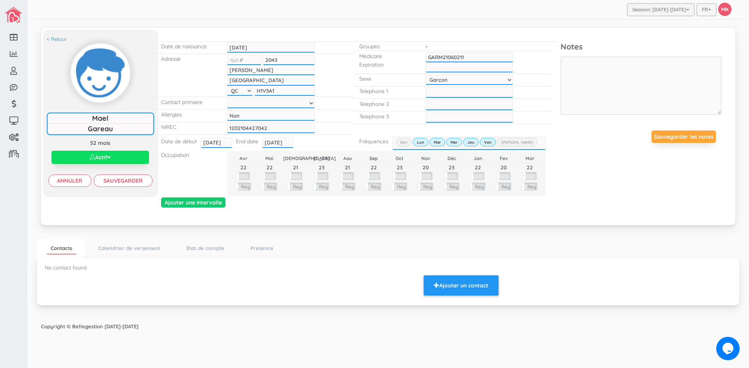
click at [470, 66] on input "text" at bounding box center [468, 67] width 87 height 10
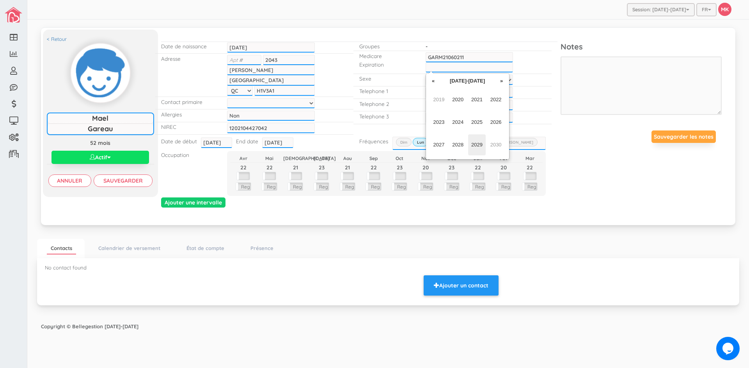
click at [482, 144] on span "2029" at bounding box center [477, 145] width 18 height 21
click at [478, 123] on span "Jul" at bounding box center [477, 122] width 18 height 21
type input "Jul-2029"
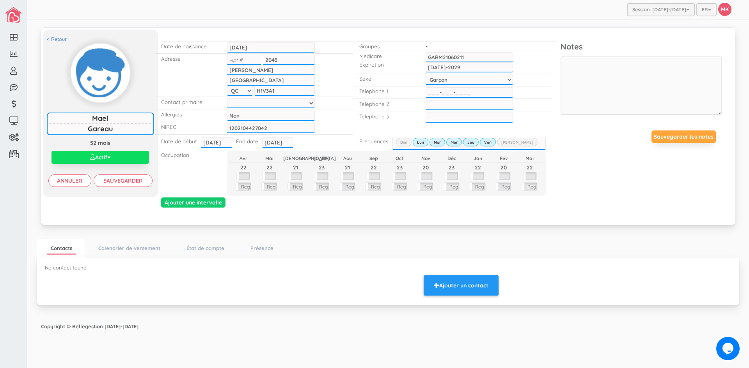
click at [458, 96] on input "___-___-____" at bounding box center [468, 92] width 87 height 10
type input "438-873-4114"
click at [437, 109] on input "___-___-____" at bounding box center [468, 105] width 87 height 10
type input "438-406-1471"
click at [136, 181] on input "Sauvegarder" at bounding box center [123, 181] width 59 height 12
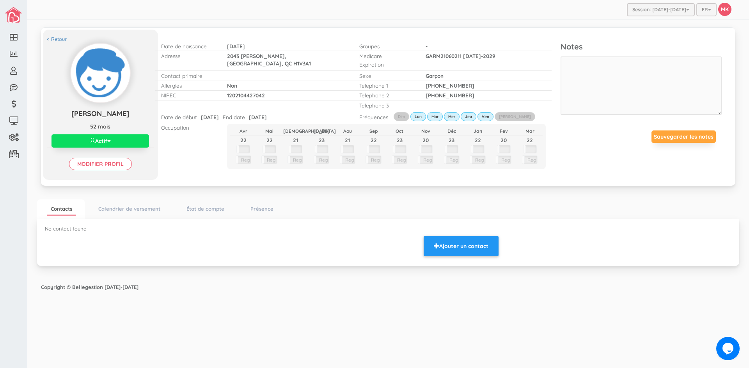
click at [591, 206] on ul "Contacts Calendrier de versement État de compte Présence" at bounding box center [388, 210] width 702 height 20
click at [58, 37] on link "< Retour" at bounding box center [57, 38] width 20 height 7
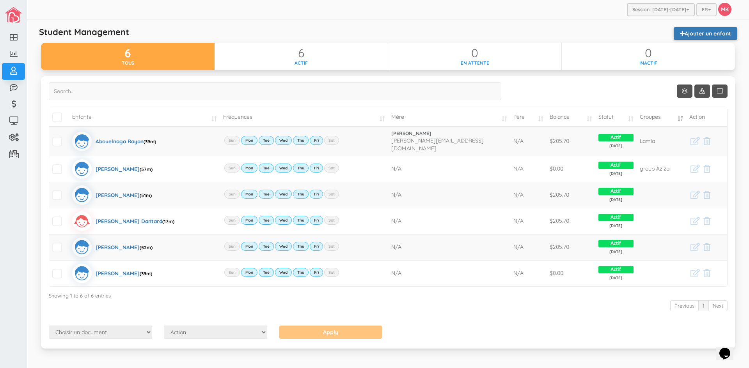
click at [686, 31] on link "Ajouter un enfant" at bounding box center [705, 33] width 64 height 12
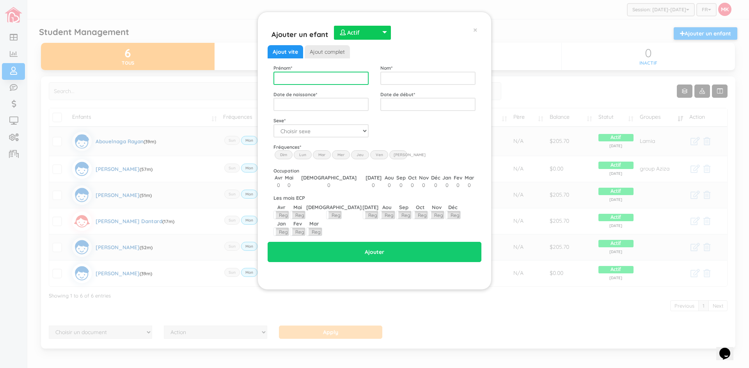
click at [315, 79] on input "text" at bounding box center [320, 78] width 95 height 13
type input "Abigaelle"
click at [396, 83] on input "text" at bounding box center [427, 78] width 95 height 13
type input "[PERSON_NAME]"
click at [353, 108] on input "text" at bounding box center [320, 104] width 95 height 13
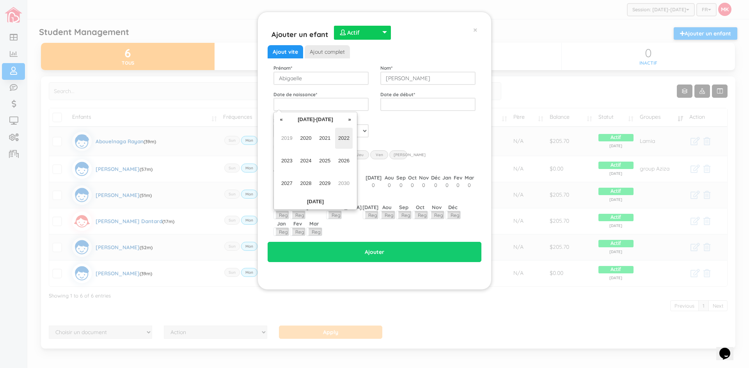
click at [346, 136] on span "2022" at bounding box center [344, 138] width 18 height 21
click at [308, 163] on span "Jun" at bounding box center [306, 161] width 18 height 21
click at [315, 178] on td "21" at bounding box center [313, 178] width 12 height 12
type input "[DATE]"
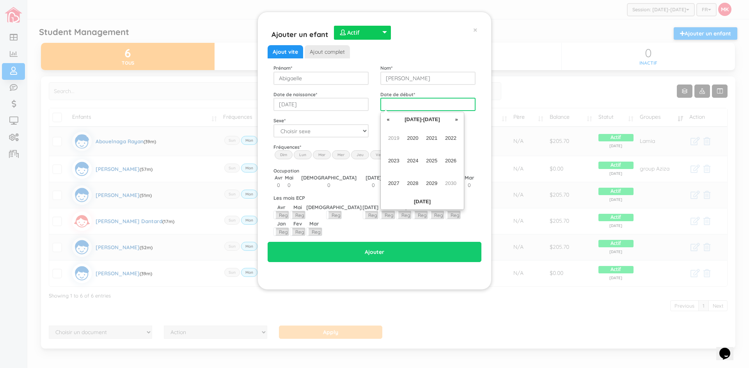
click at [402, 99] on input "text" at bounding box center [427, 104] width 95 height 13
click at [396, 163] on span "2023" at bounding box center [394, 161] width 18 height 21
click at [416, 160] on span "Jun" at bounding box center [413, 161] width 18 height 21
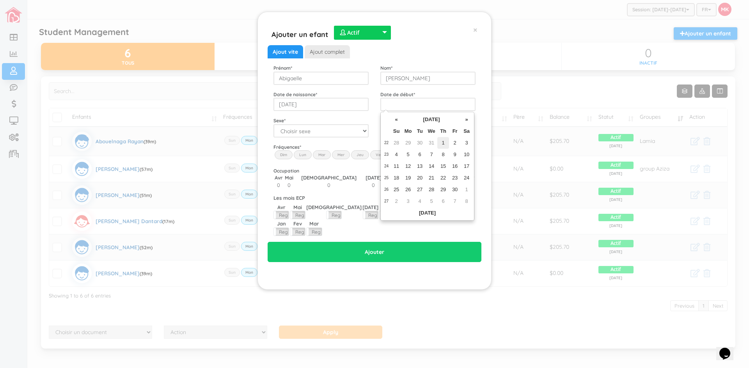
click at [442, 141] on td "1" at bounding box center [443, 143] width 12 height 12
type input "[DATE]"
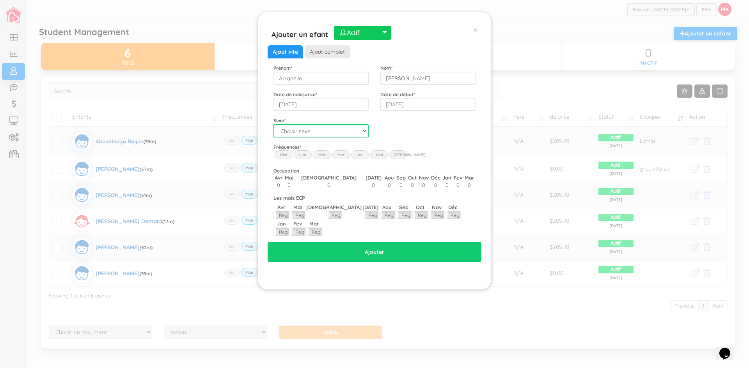
click at [365, 128] on select "Choisir sexe Garçon Fille" at bounding box center [320, 130] width 95 height 13
select select "2"
click at [273, 124] on select "Choisir sexe Garçon Fille" at bounding box center [320, 130] width 95 height 13
click at [301, 154] on label "Lun" at bounding box center [303, 155] width 18 height 9
click at [0, 0] on input "Lun" at bounding box center [0, 0] width 0 height 0
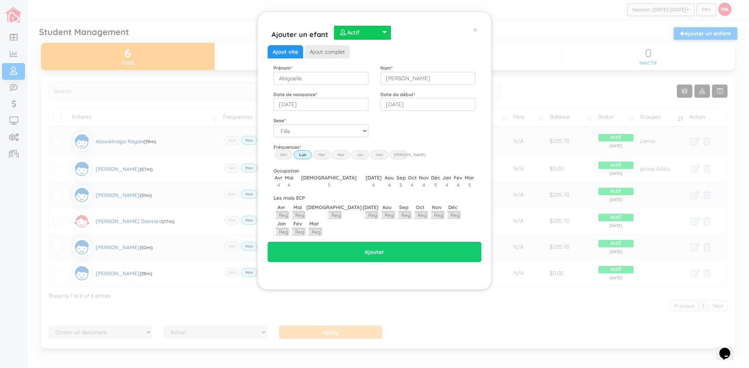
click at [319, 155] on label "Mar" at bounding box center [322, 155] width 18 height 9
click at [0, 0] on input "Mar" at bounding box center [0, 0] width 0 height 0
drag, startPoint x: 339, startPoint y: 154, endPoint x: 351, endPoint y: 154, distance: 11.7
click at [340, 154] on label "Mer" at bounding box center [341, 155] width 18 height 9
click at [0, 0] on input "Wed" at bounding box center [0, 0] width 0 height 0
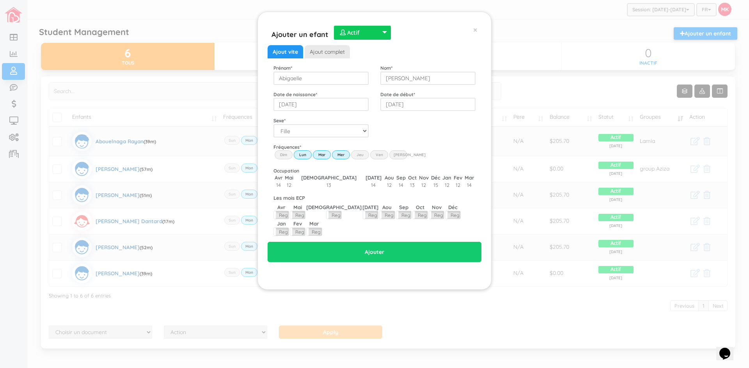
drag, startPoint x: 358, startPoint y: 153, endPoint x: 370, endPoint y: 154, distance: 12.5
click at [359, 153] on label "Jeu" at bounding box center [360, 155] width 18 height 9
click at [0, 0] on input "Thu" at bounding box center [0, 0] width 0 height 0
click at [379, 152] on label "Ven" at bounding box center [379, 155] width 18 height 9
click at [0, 0] on input "Fri" at bounding box center [0, 0] width 0 height 0
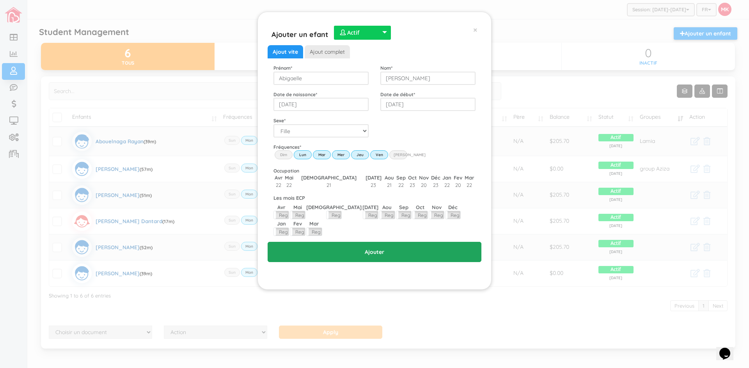
click at [381, 242] on input "Ajouter" at bounding box center [374, 252] width 214 height 20
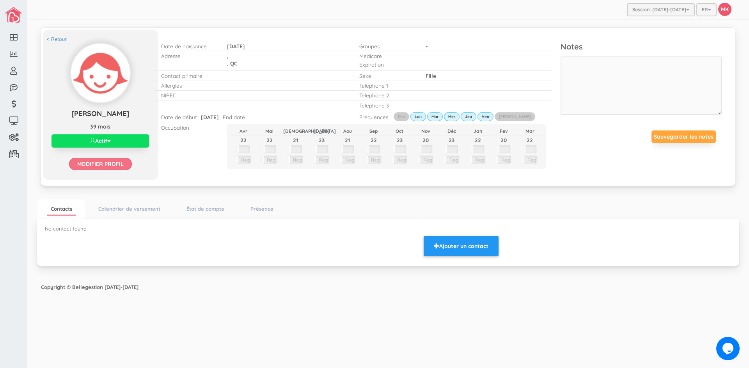
click at [108, 164] on input "Modifier profil" at bounding box center [100, 164] width 63 height 12
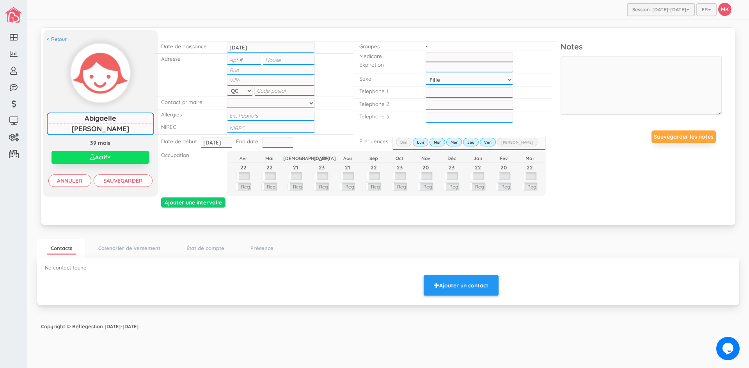
click at [243, 59] on input "text" at bounding box center [244, 60] width 34 height 10
type input "3"
click at [269, 60] on input "text" at bounding box center [288, 60] width 51 height 10
type input "1651"
click at [259, 69] on input "text" at bounding box center [270, 70] width 87 height 10
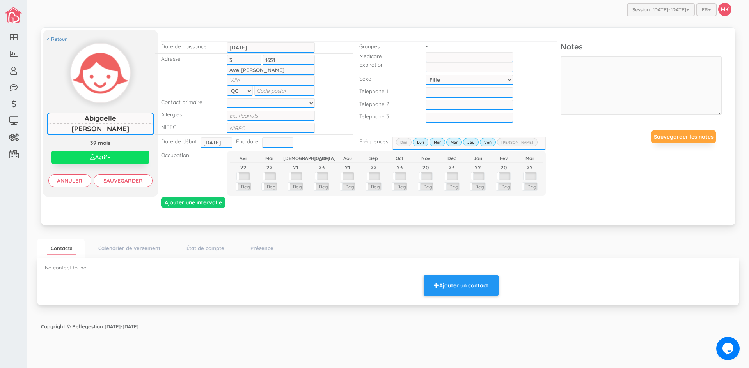
type input "Ave Letourneau"
click at [270, 83] on input "text" at bounding box center [270, 80] width 87 height 10
type input "Montreal"
click at [260, 93] on input "text" at bounding box center [284, 91] width 60 height 10
type input "H1V2M9"
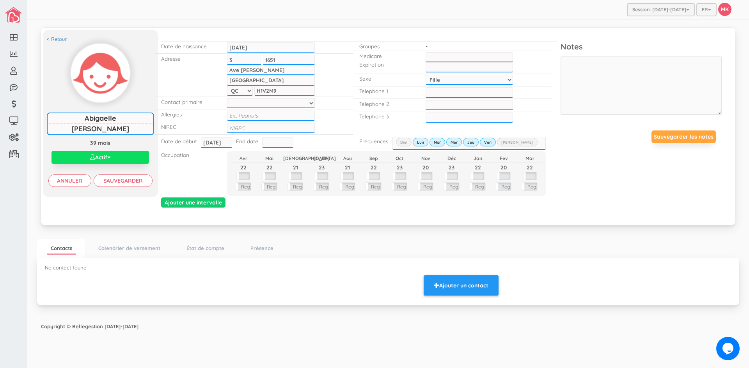
click at [282, 127] on input "text" at bounding box center [270, 128] width 87 height 10
click at [333, 141] on div "Date de début 2023-06-01 2023-06-01 End date" at bounding box center [254, 143] width 198 height 12
click at [230, 128] on input "102204429540" at bounding box center [270, 128] width 87 height 10
click at [231, 129] on input "102204429540" at bounding box center [270, 128] width 87 height 10
type input "1202204429540"
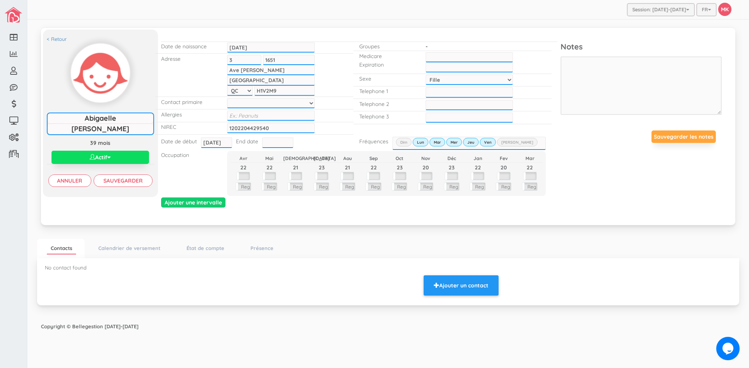
click at [350, 134] on div "NIREC 1202204429540" at bounding box center [254, 128] width 198 height 12
click at [452, 76] on select "Choisir sexe Garçon Fille" at bounding box center [468, 80] width 87 height 10
click at [425, 75] on select "Choisir sexe Garçon Fille" at bounding box center [468, 80] width 87 height 10
click at [437, 58] on input "text" at bounding box center [468, 57] width 87 height 10
type input "FOUA22562119"
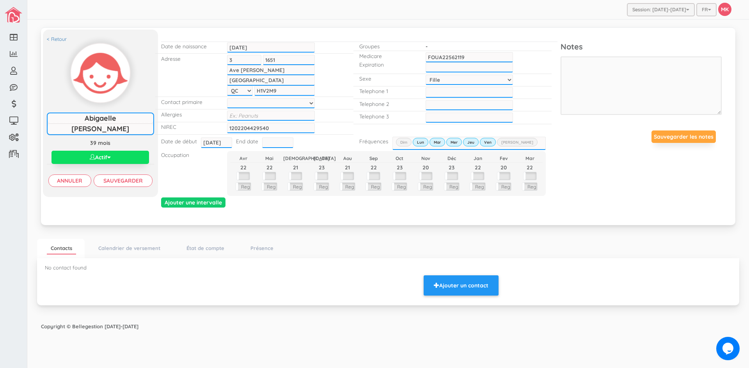
click at [454, 68] on input "text" at bounding box center [468, 67] width 87 height 10
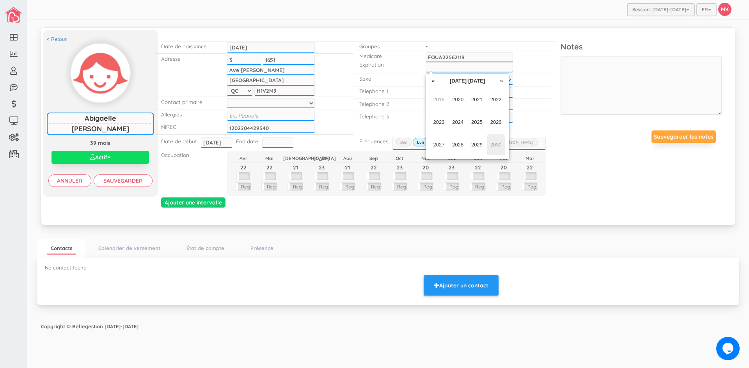
click at [499, 147] on span "2030" at bounding box center [496, 145] width 18 height 21
click at [458, 125] on span "Jun" at bounding box center [458, 122] width 18 height 21
type input "Jun-2030"
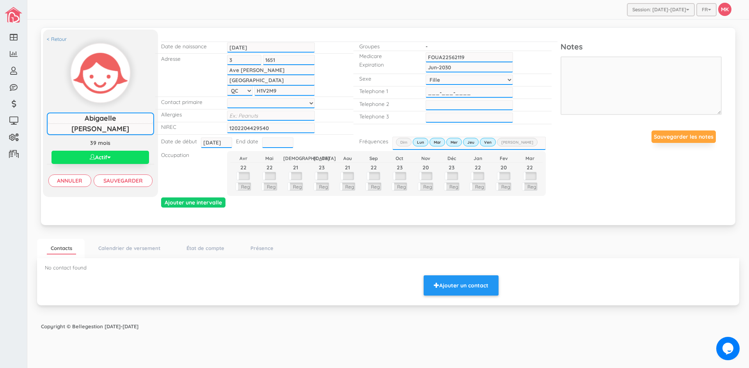
click at [454, 95] on input "___-___-____" at bounding box center [468, 92] width 87 height 10
type input "438-395-6686"
click at [590, 171] on div "< Retour Abigaelle Fournier Abigaelle Fournier 39 mois Actif Actif Inactif Wait…" at bounding box center [388, 126] width 690 height 184
click at [115, 182] on input "Sauvegarder" at bounding box center [123, 181] width 59 height 12
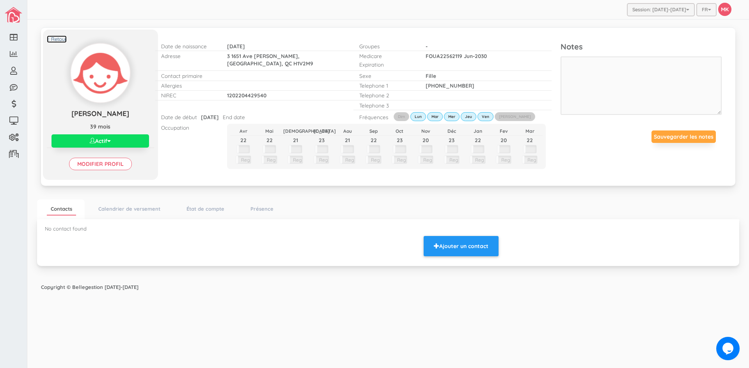
click at [63, 40] on link "< Retour" at bounding box center [57, 38] width 20 height 7
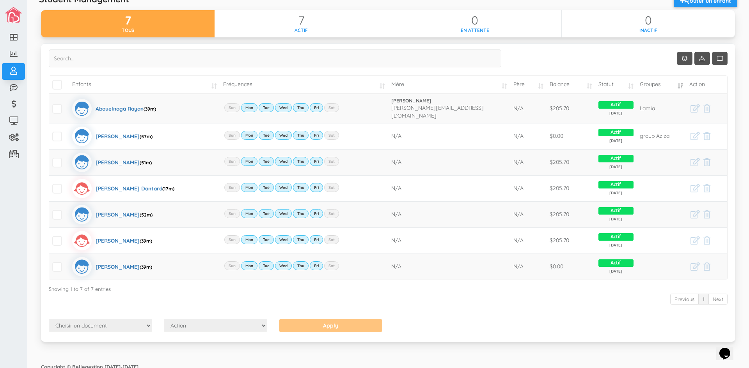
scroll to position [36, 0]
